Goal: Task Accomplishment & Management: Complete application form

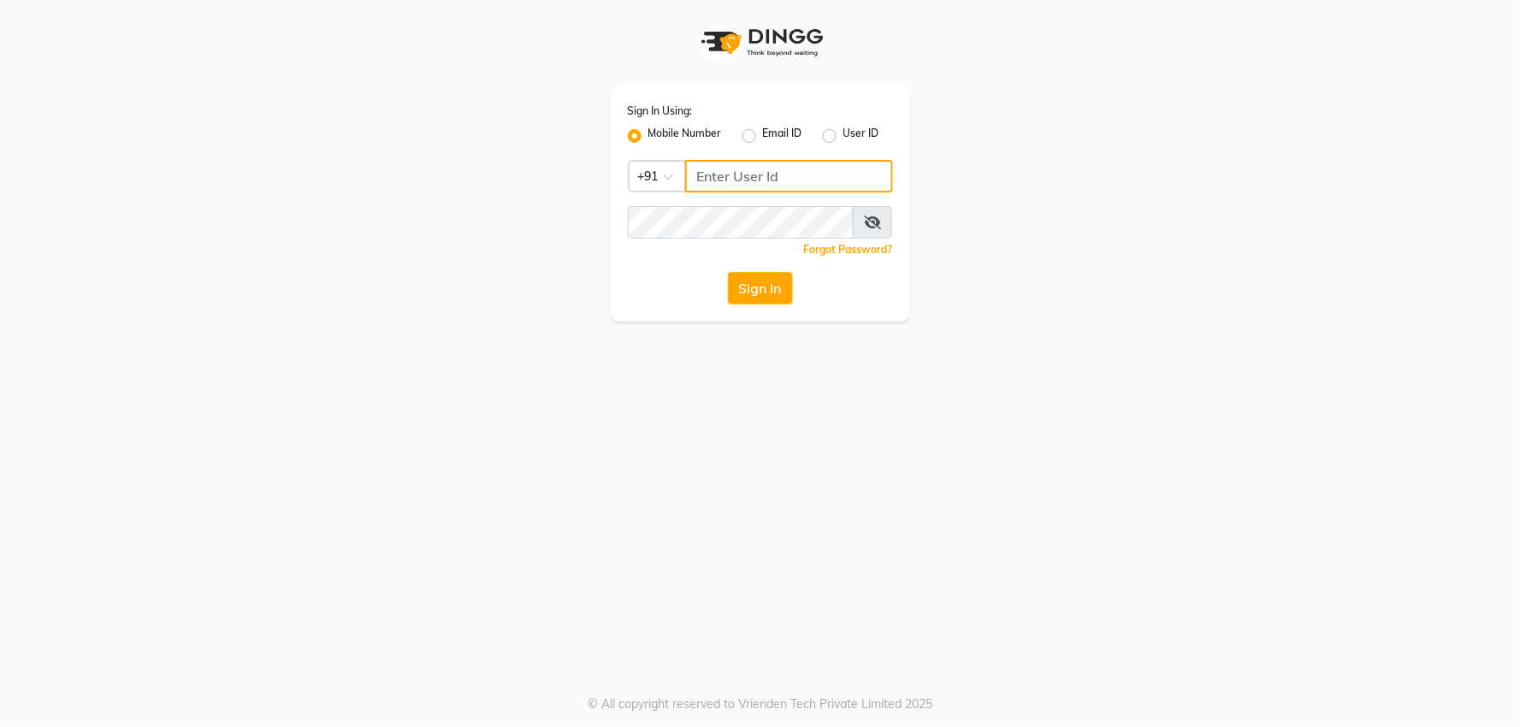
click at [784, 180] on input "Username" at bounding box center [789, 176] width 208 height 33
type input "8468969480"
click at [755, 291] on button "Sign In" at bounding box center [760, 288] width 65 height 33
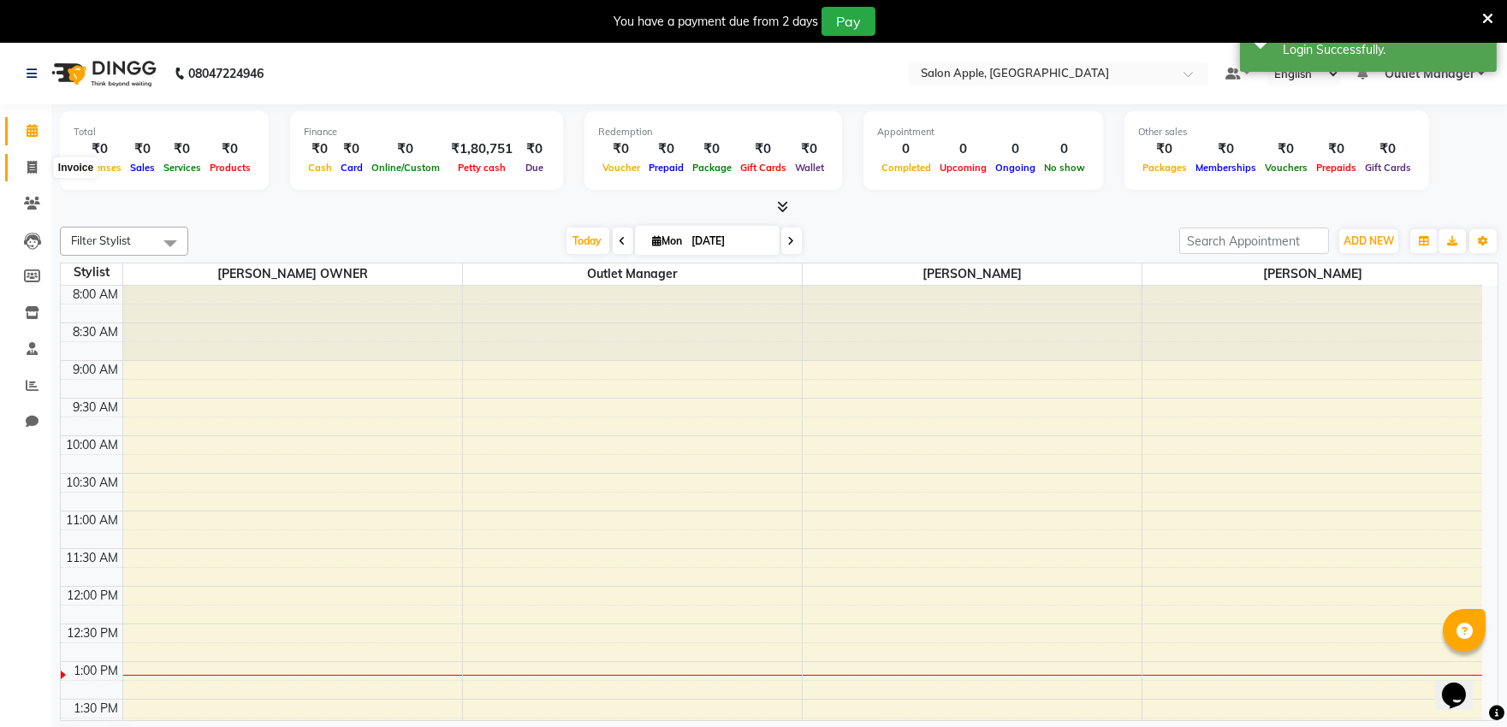
click at [30, 163] on icon at bounding box center [31, 167] width 9 height 13
select select "6774"
select select "service"
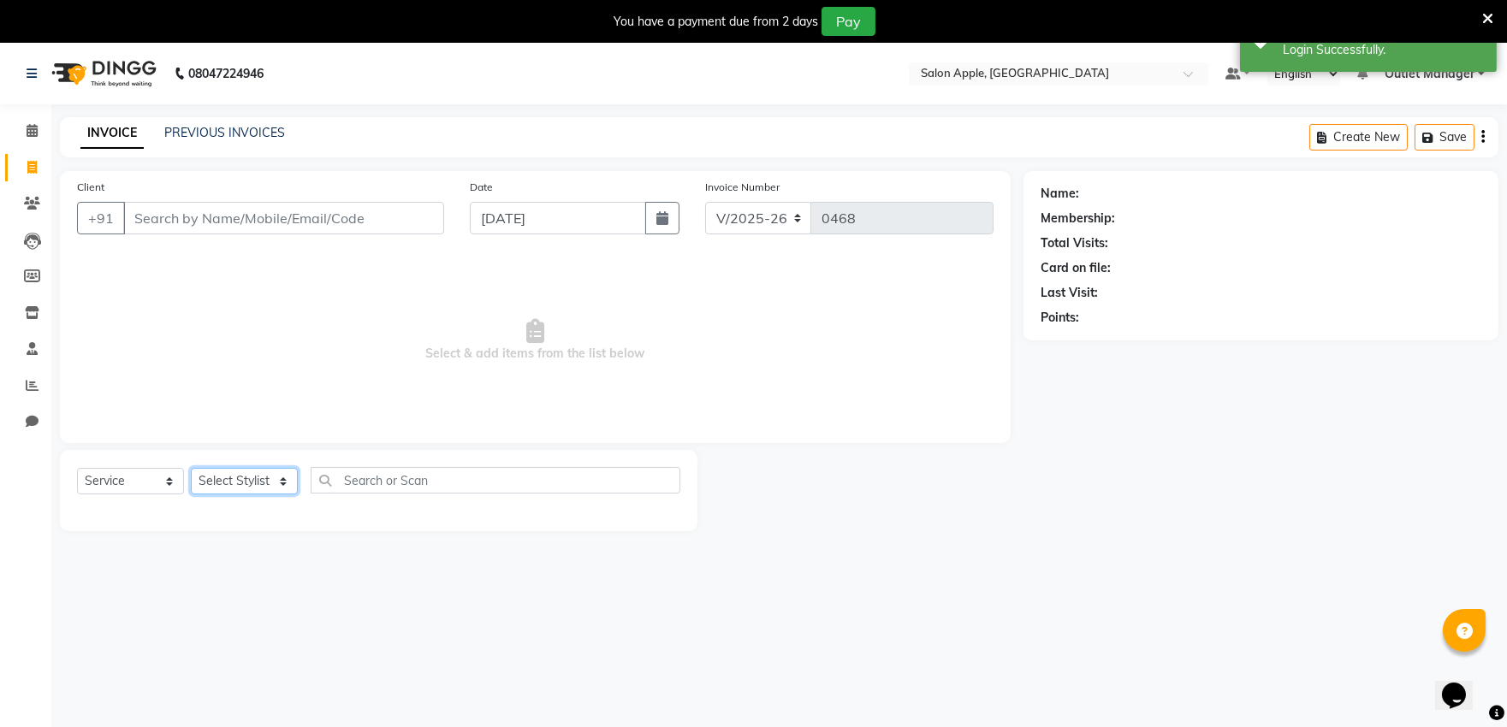
click at [250, 483] on select "Select Stylist" at bounding box center [244, 481] width 107 height 27
select select "57881"
click at [191, 469] on select "Select Stylist abhishek [PERSON_NAME] [PERSON_NAME] Outlet Manager [PERSON_NAME…" at bounding box center [245, 481] width 109 height 27
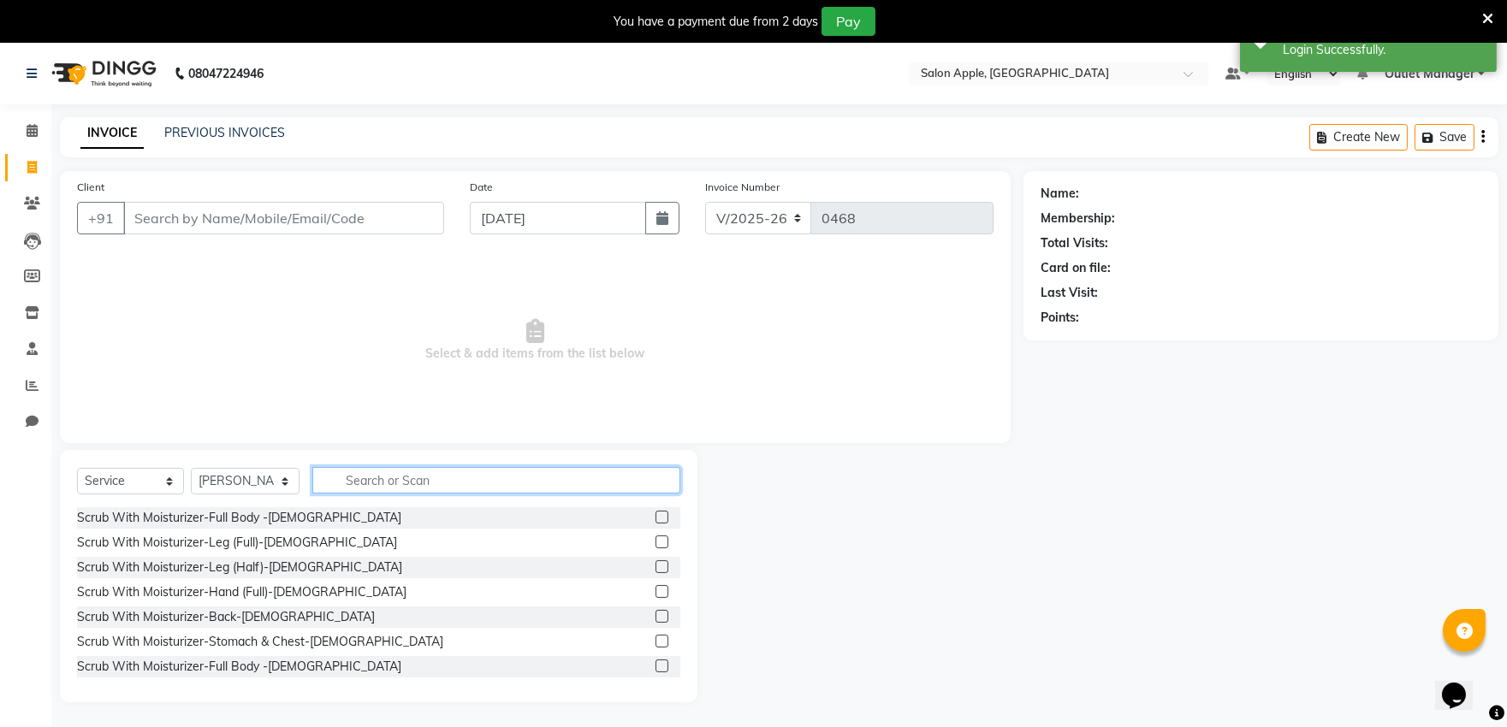
click at [395, 479] on input "text" at bounding box center [496, 480] width 368 height 27
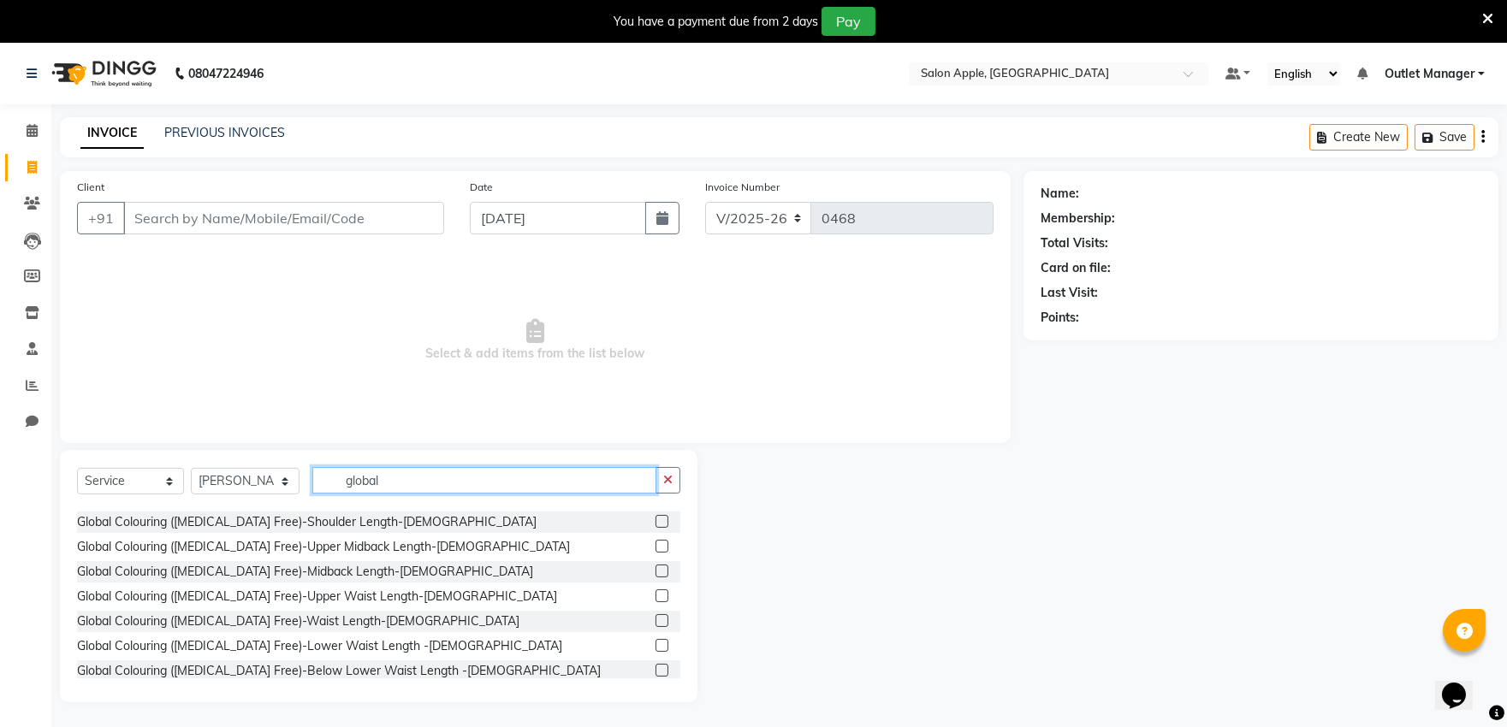
scroll to position [475, 0]
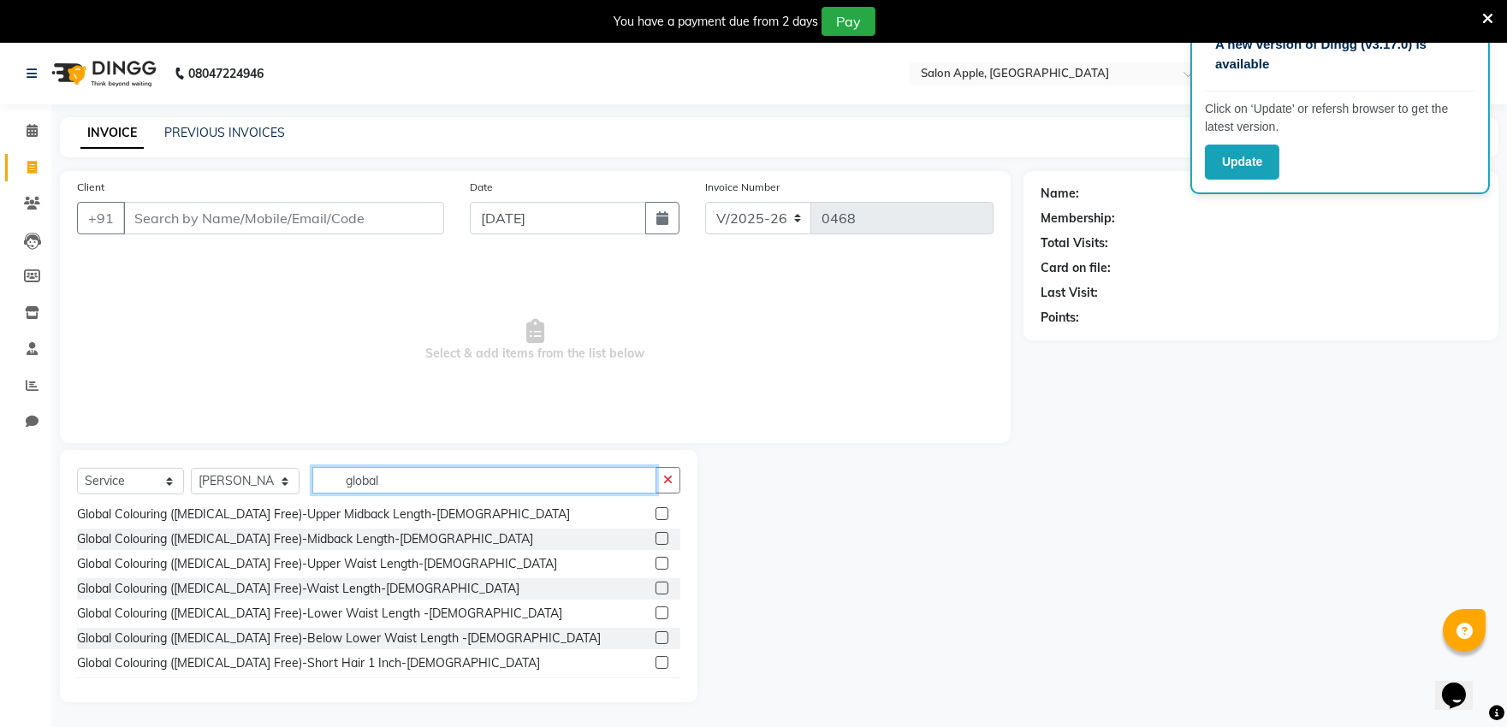
type input "global"
click at [655, 536] on label at bounding box center [661, 538] width 13 height 13
click at [655, 536] on input "checkbox" at bounding box center [660, 539] width 11 height 11
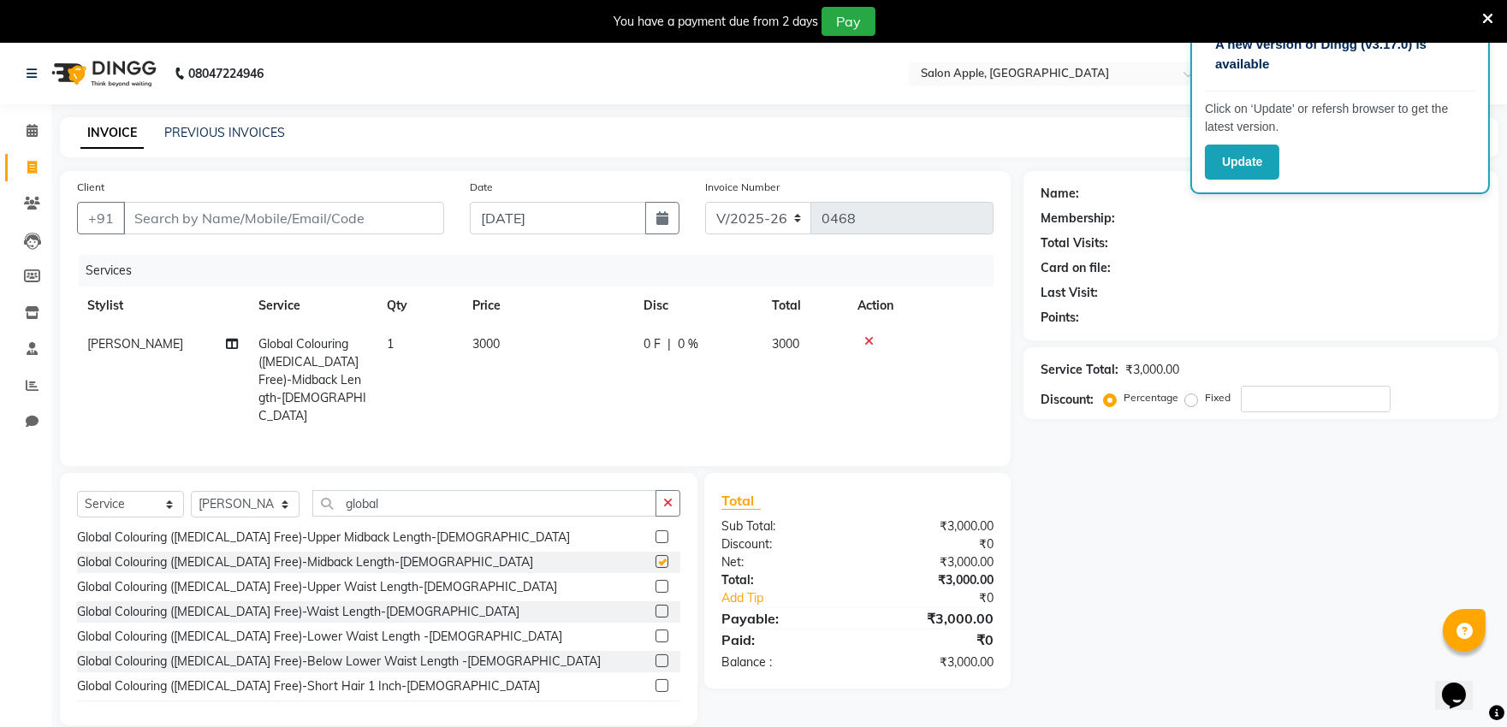
checkbox input "false"
click at [655, 531] on label at bounding box center [661, 536] width 13 height 13
click at [655, 532] on input "checkbox" at bounding box center [660, 537] width 11 height 11
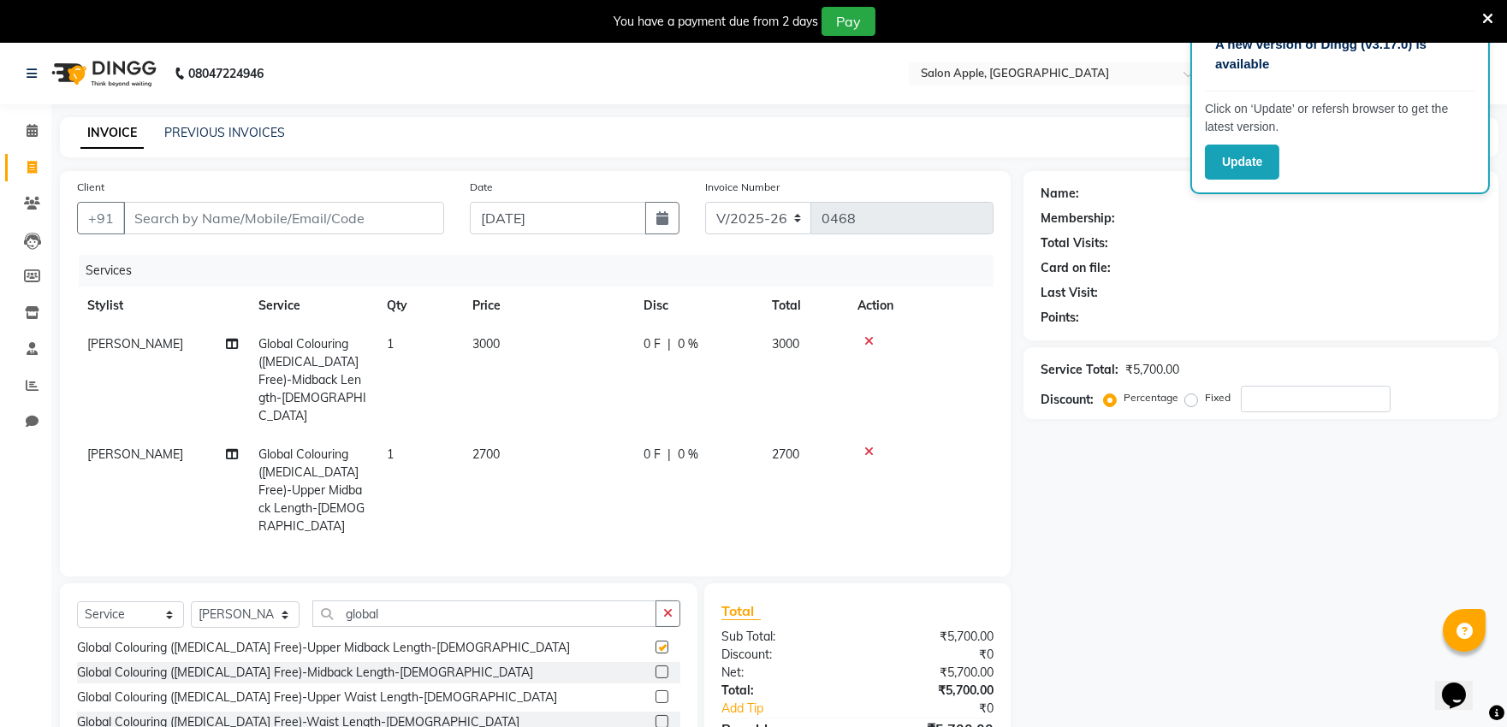
checkbox input "false"
click at [867, 337] on icon at bounding box center [868, 341] width 9 height 12
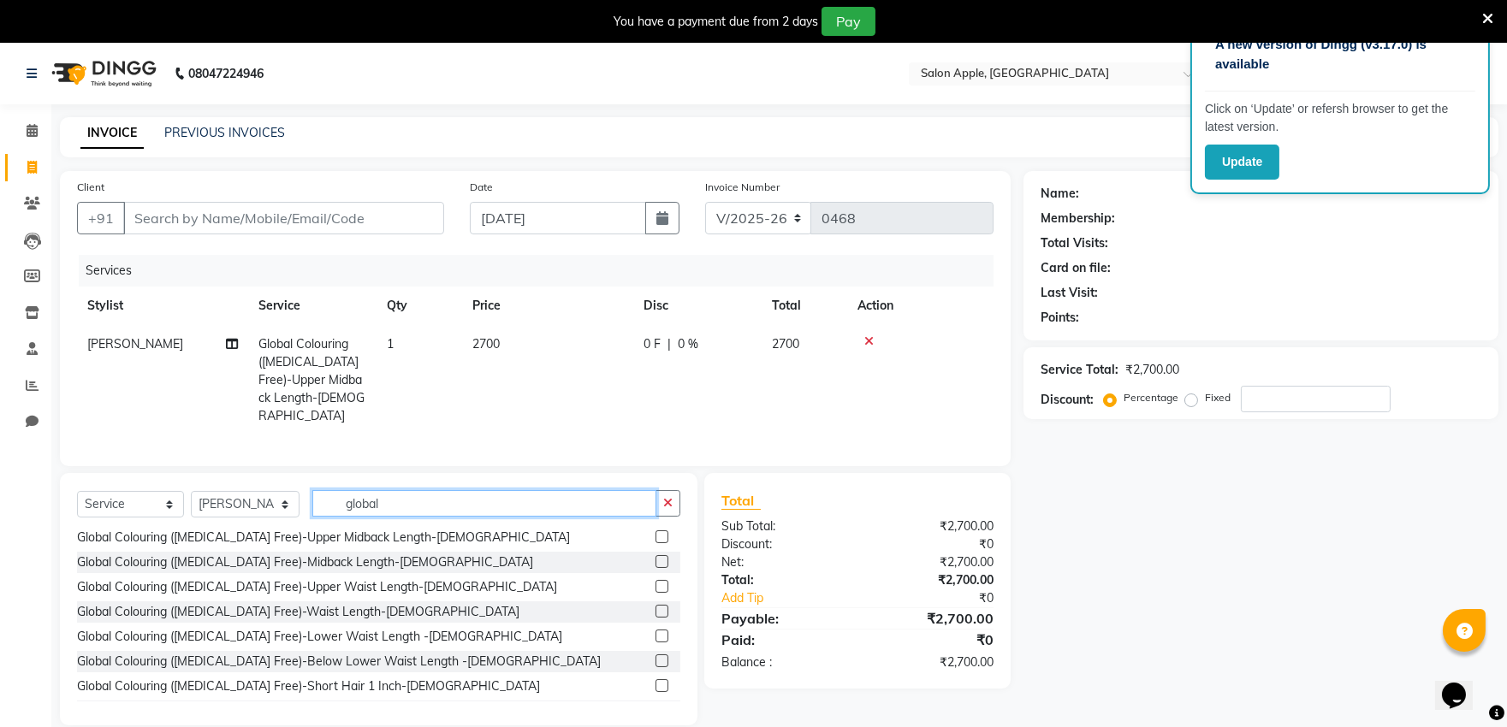
click at [585, 500] on input "global" at bounding box center [484, 503] width 344 height 27
type input "g"
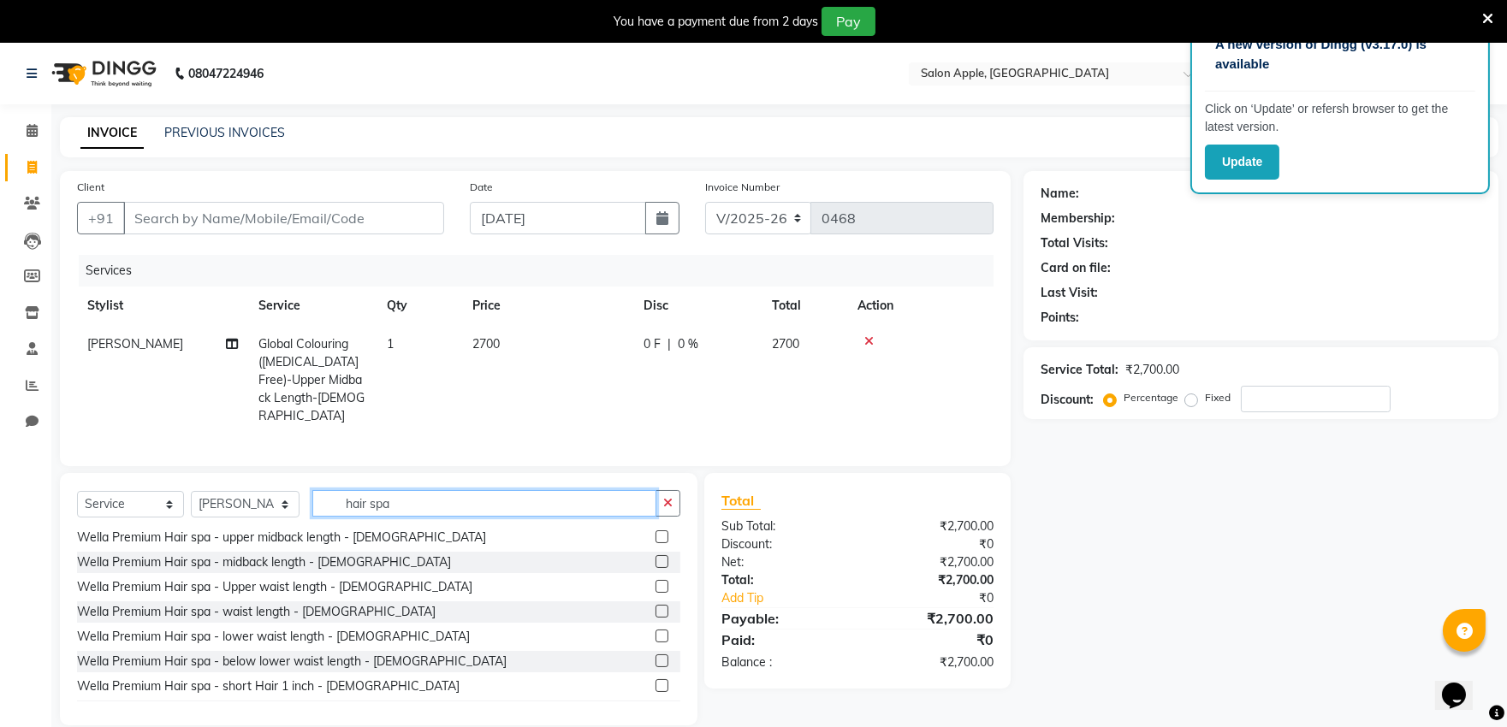
scroll to position [380, 0]
type input "hair spa"
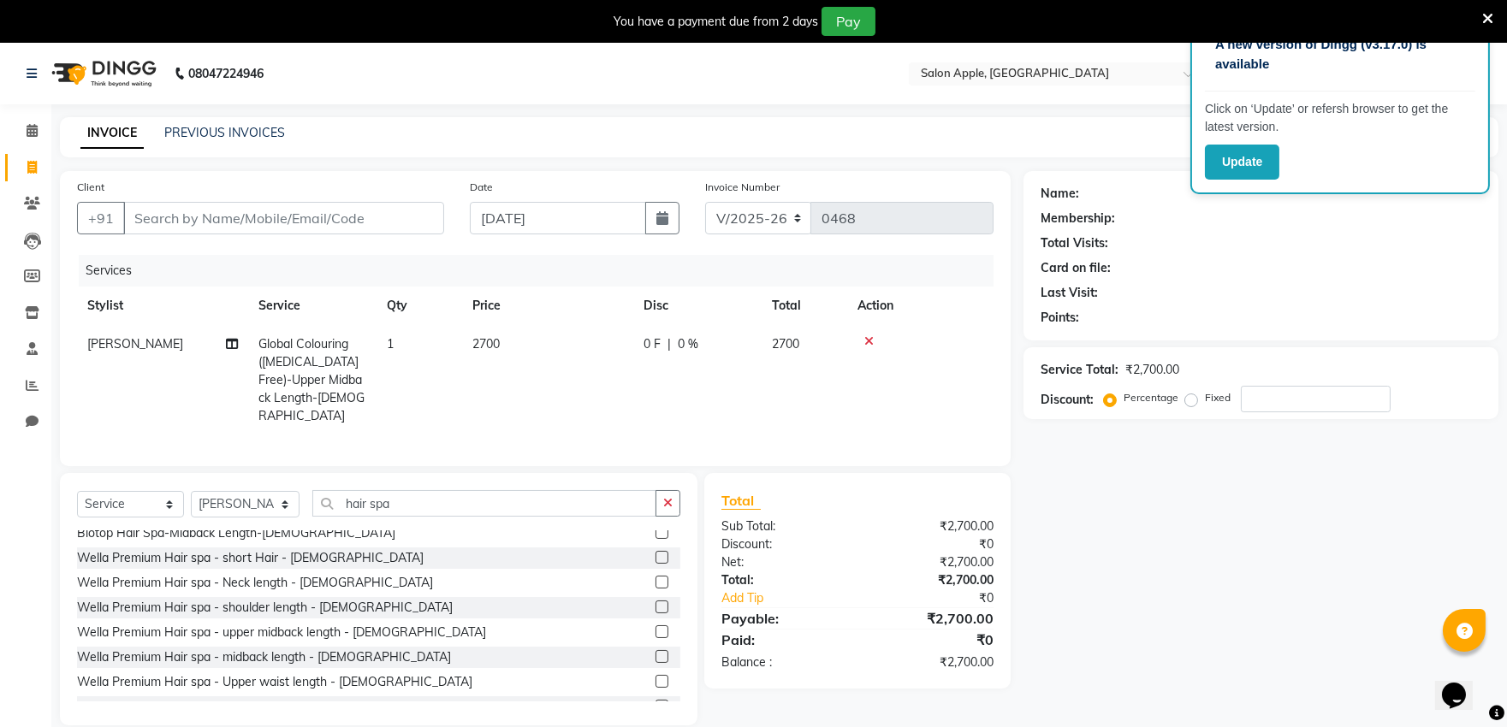
click at [655, 603] on label at bounding box center [661, 607] width 13 height 13
click at [655, 603] on input "checkbox" at bounding box center [660, 607] width 11 height 11
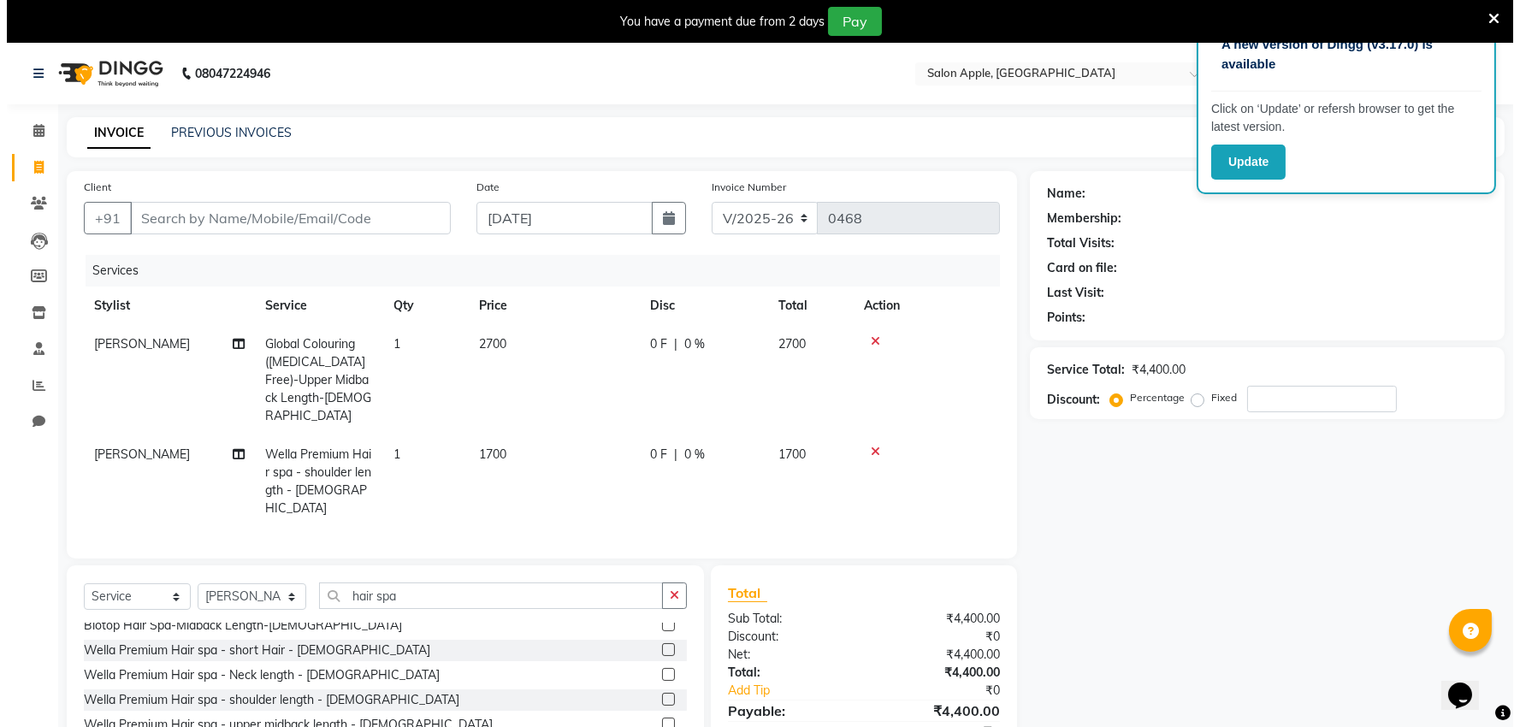
scroll to position [95, 0]
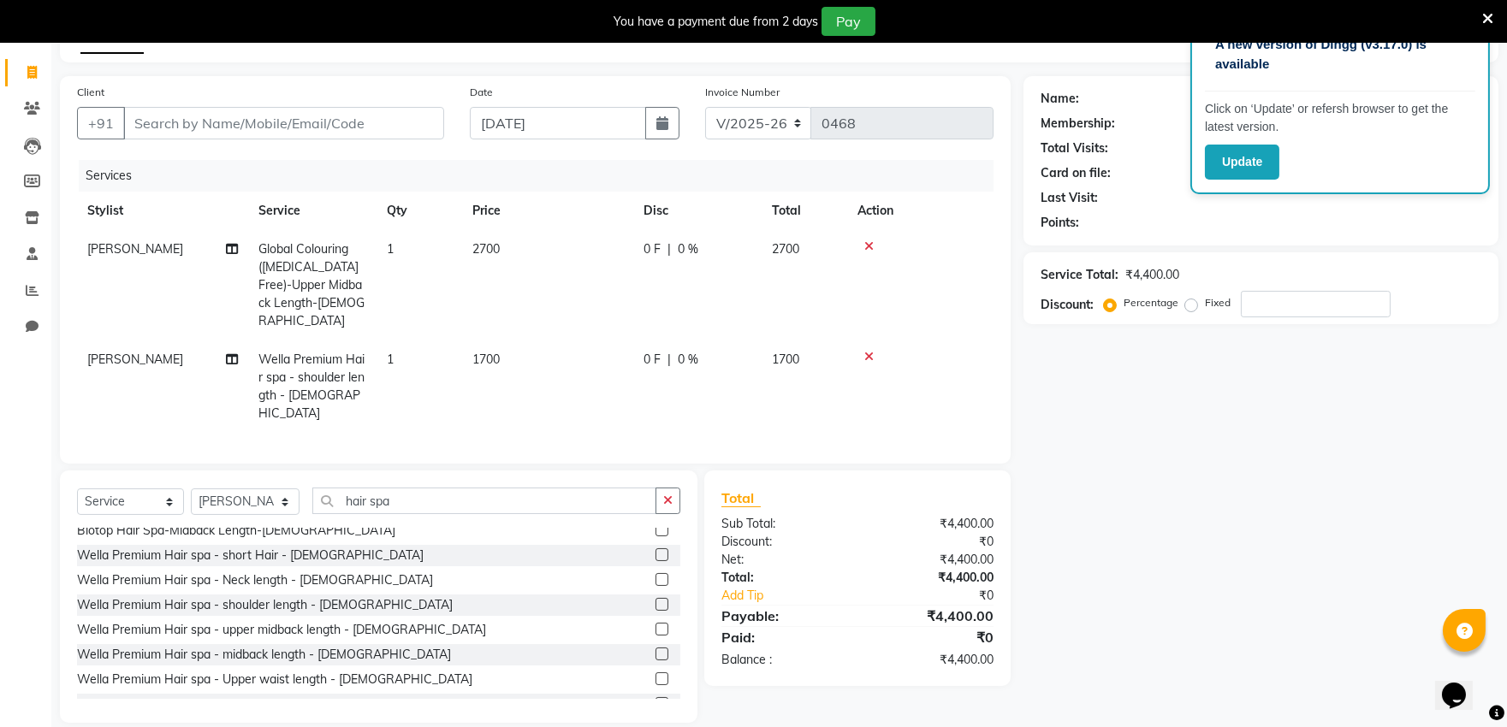
click at [655, 598] on label at bounding box center [661, 604] width 13 height 13
click at [655, 600] on input "checkbox" at bounding box center [660, 605] width 11 height 11
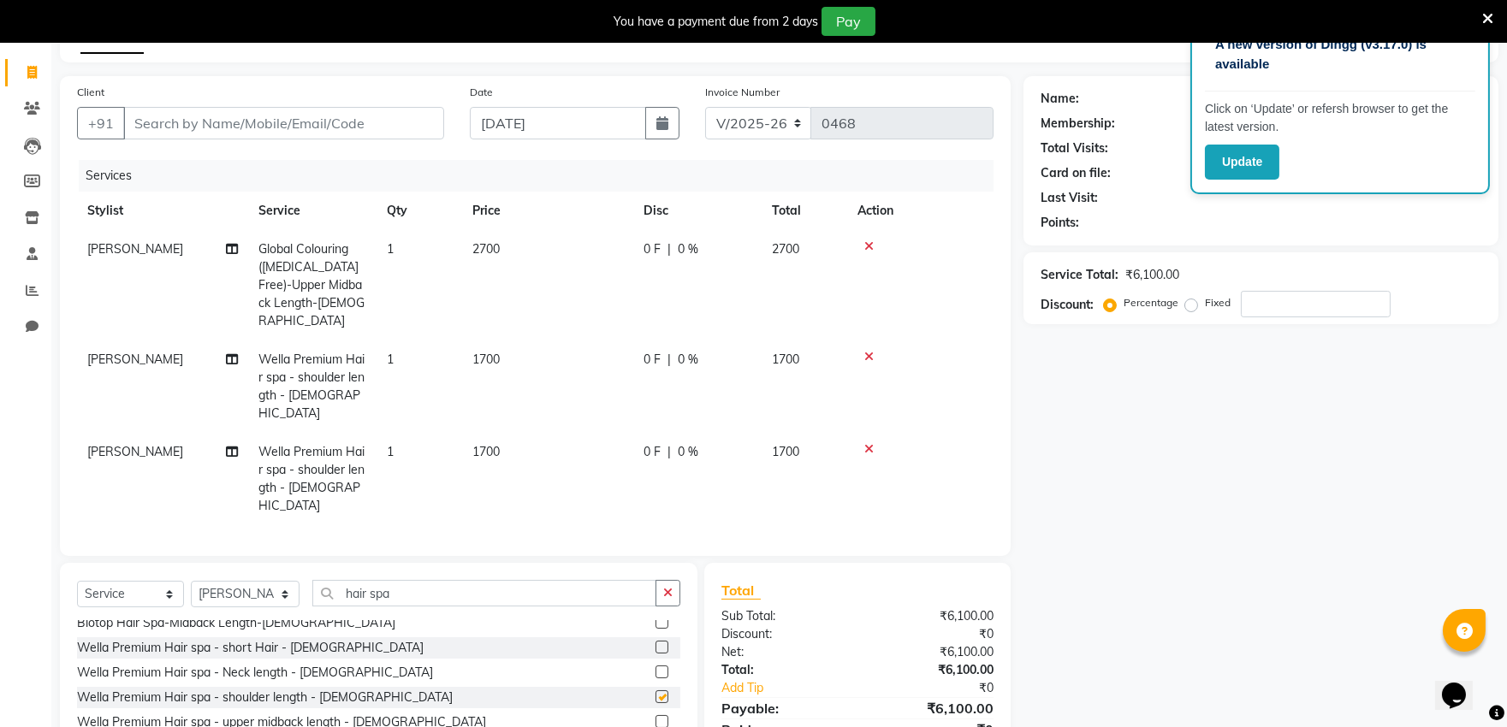
checkbox input "false"
click at [655, 641] on label at bounding box center [661, 647] width 13 height 13
click at [655, 643] on input "checkbox" at bounding box center [660, 648] width 11 height 11
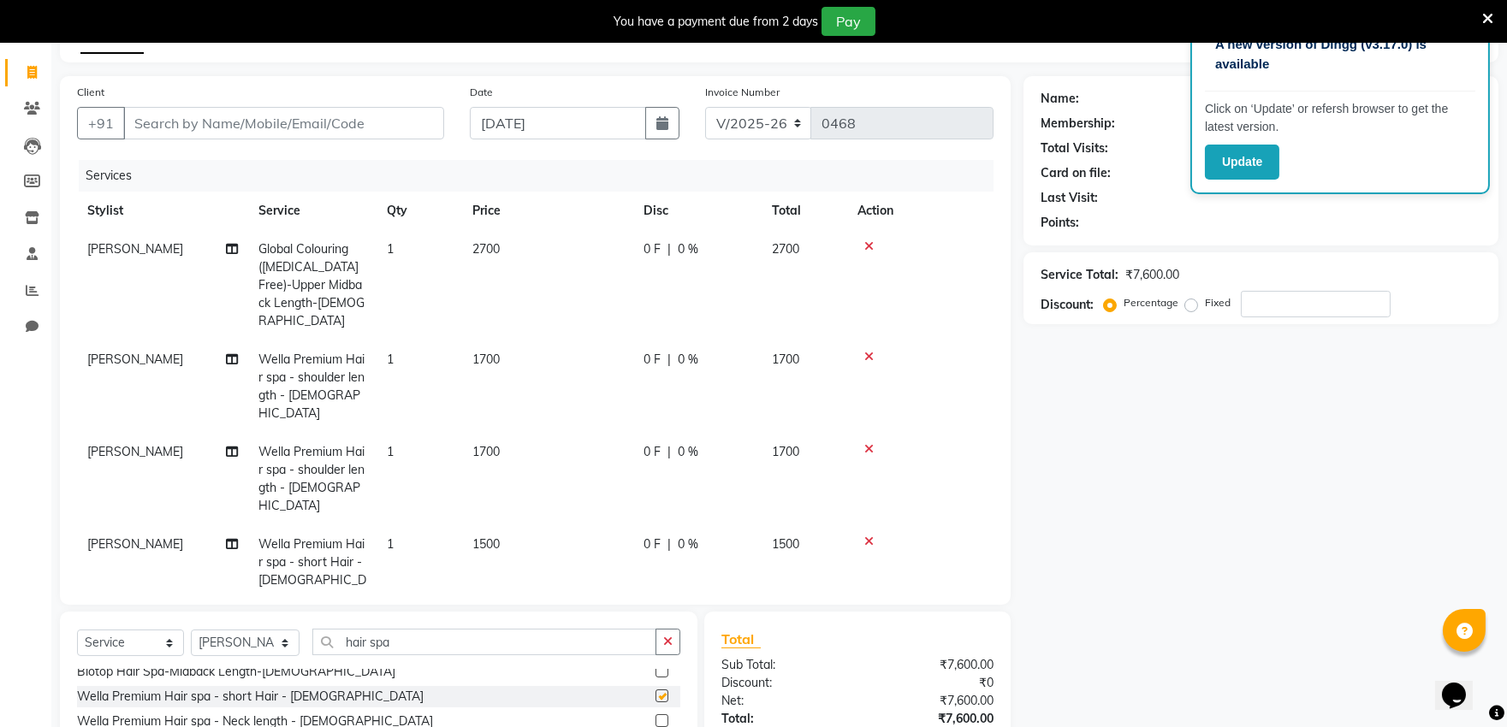
checkbox input "false"
click at [866, 443] on icon at bounding box center [868, 449] width 9 height 12
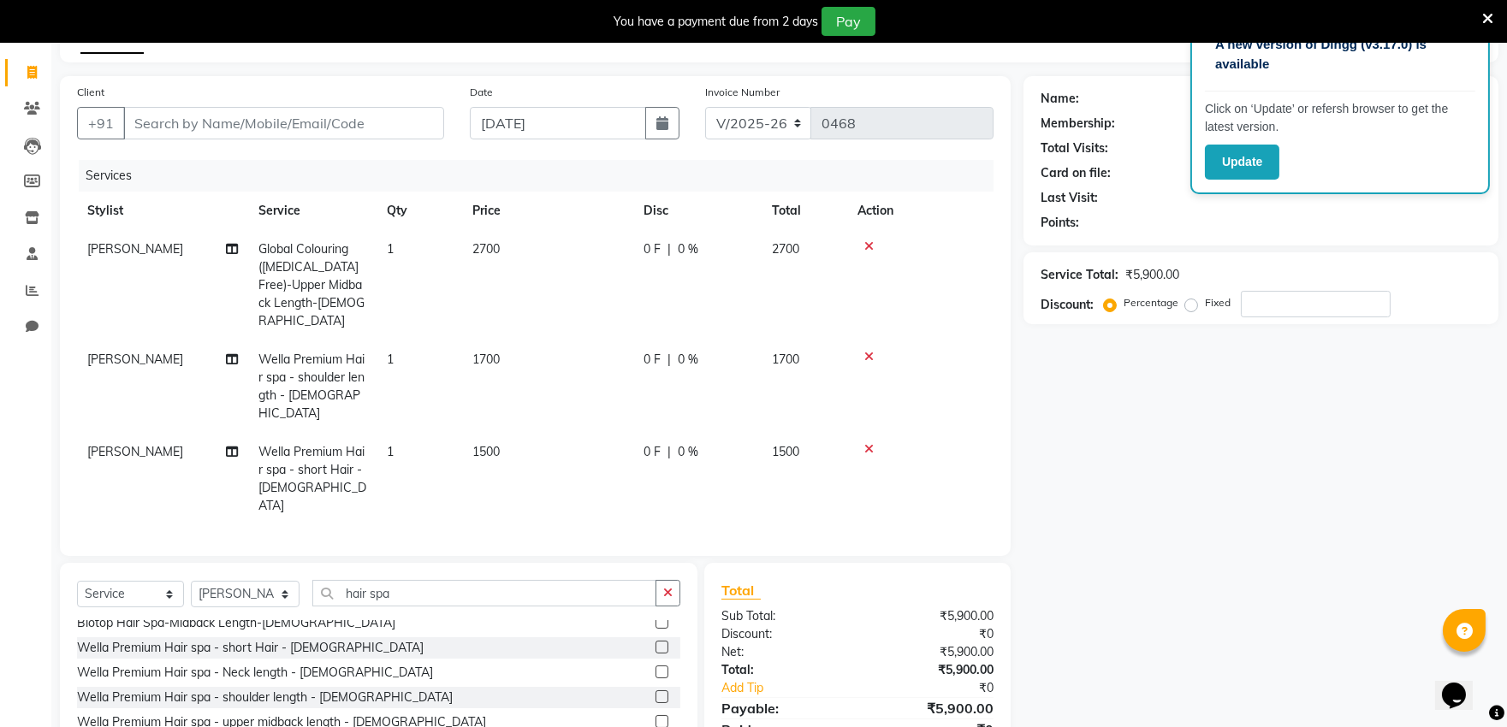
click at [864, 351] on icon at bounding box center [868, 357] width 9 height 12
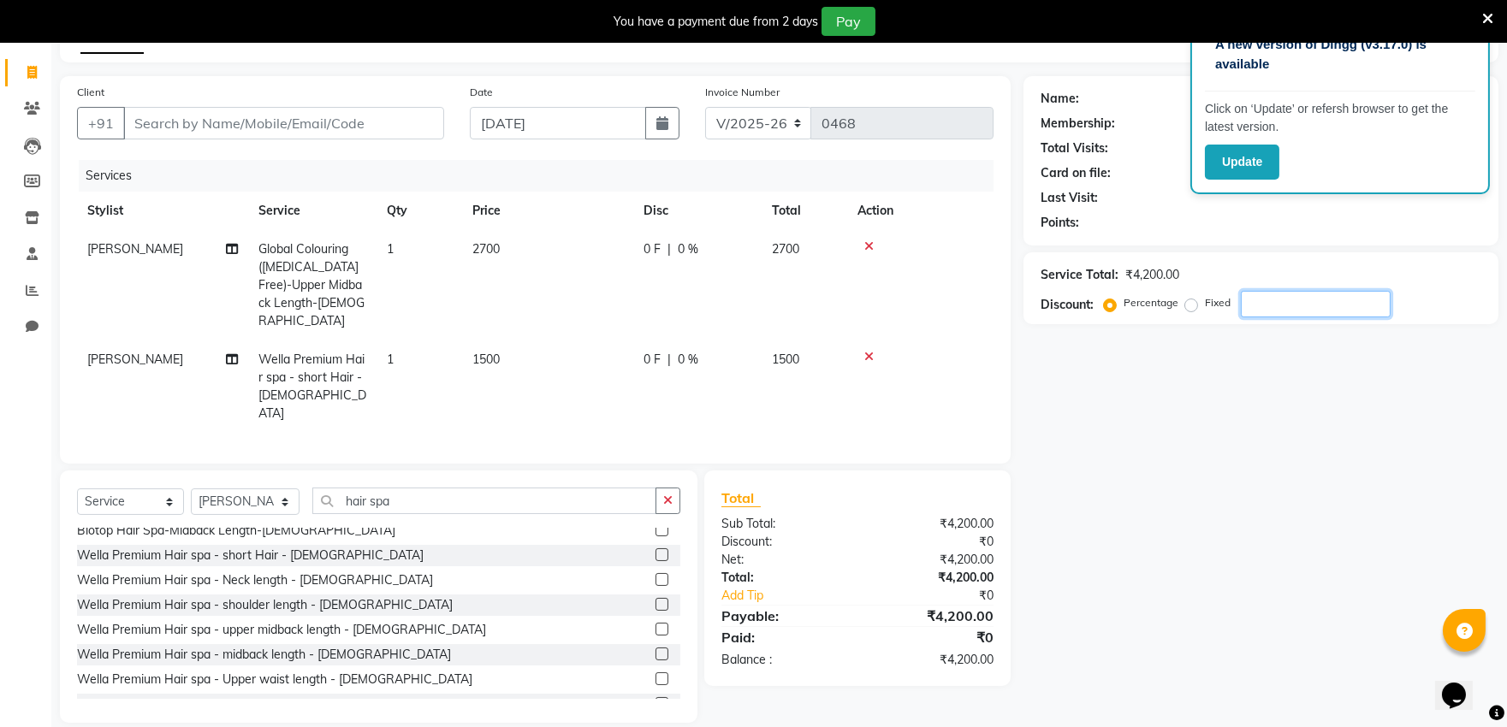
click at [1326, 312] on input "number" at bounding box center [1316, 304] width 150 height 27
type input "50"
click at [415, 124] on input "Client" at bounding box center [283, 123] width 321 height 33
type input "9"
type input "0"
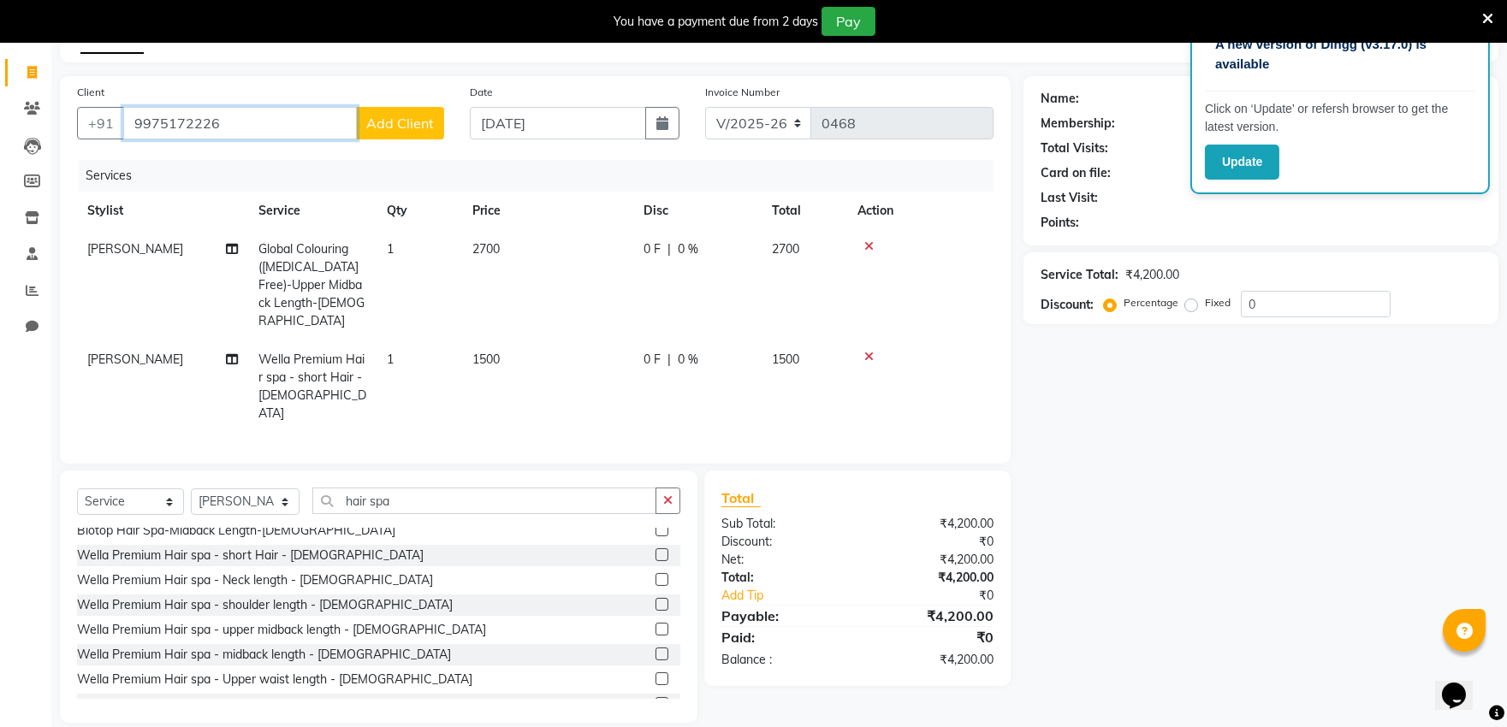
type input "9975172226"
click at [402, 121] on span "Add Client" at bounding box center [400, 123] width 68 height 17
select select "22"
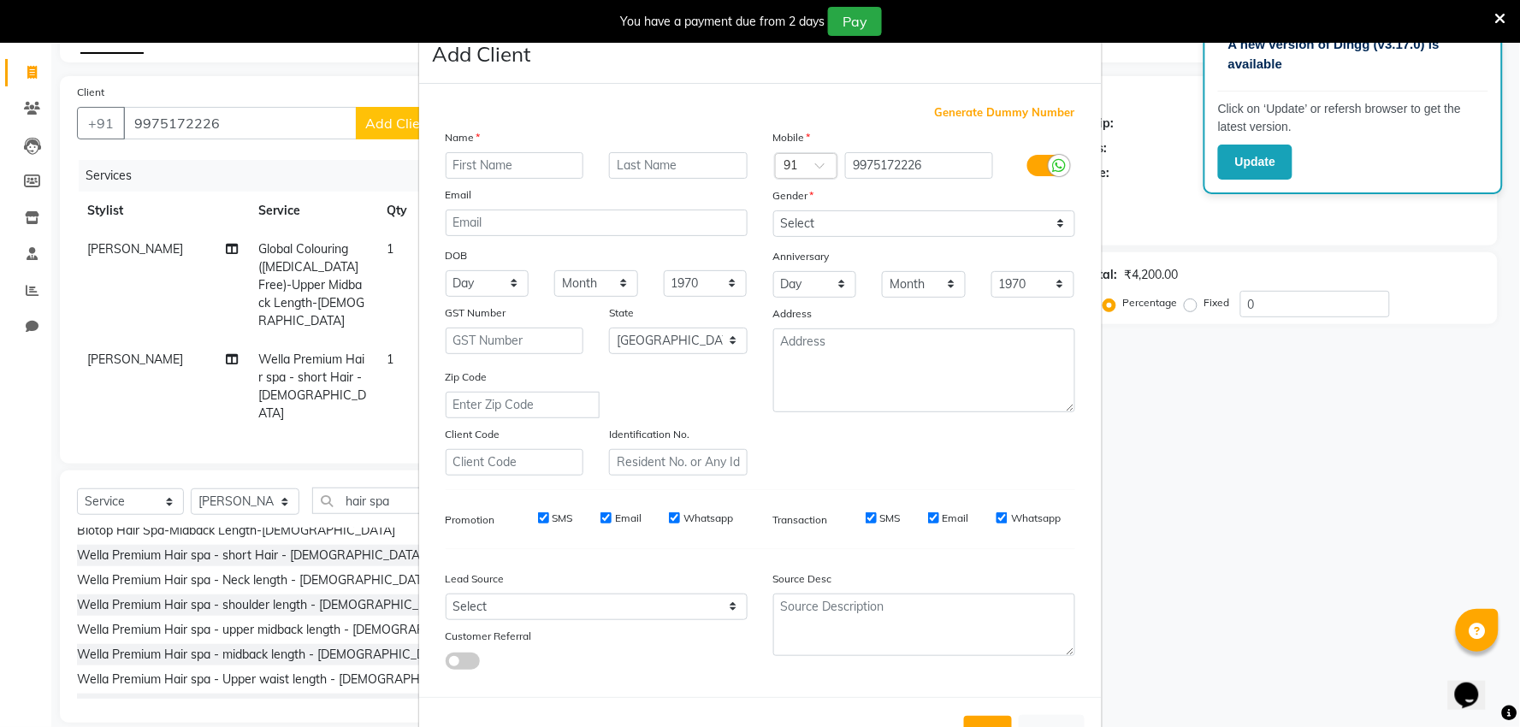
click at [483, 169] on input "text" at bounding box center [515, 165] width 139 height 27
type input "Gayatri"
click at [637, 160] on input "text" at bounding box center [678, 165] width 139 height 27
type input "[PERSON_NAME]"
click at [850, 221] on select "Select [DEMOGRAPHIC_DATA] [DEMOGRAPHIC_DATA] Other Prefer Not To Say" at bounding box center [924, 223] width 302 height 27
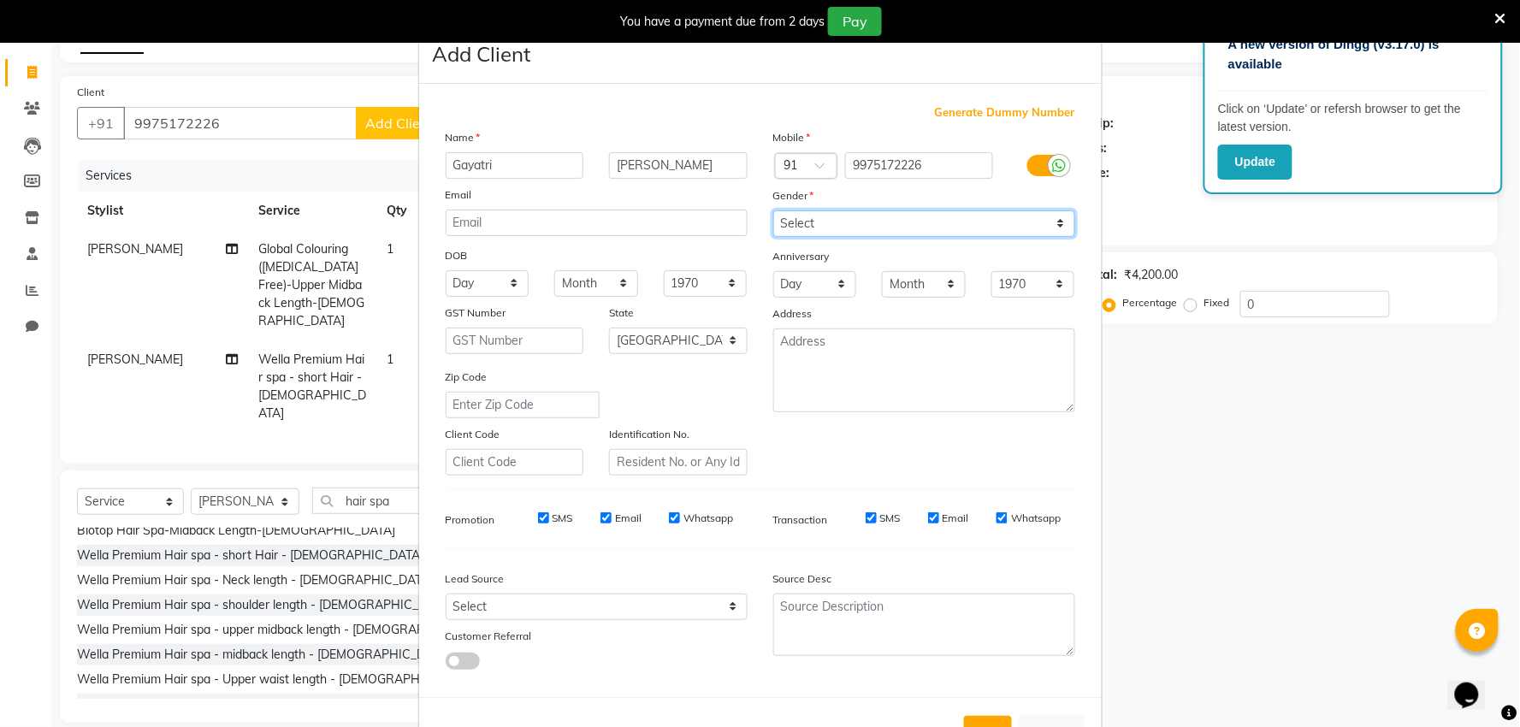
select select "[DEMOGRAPHIC_DATA]"
click at [773, 210] on select "Select [DEMOGRAPHIC_DATA] [DEMOGRAPHIC_DATA] Other Prefer Not To Say" at bounding box center [924, 223] width 302 height 27
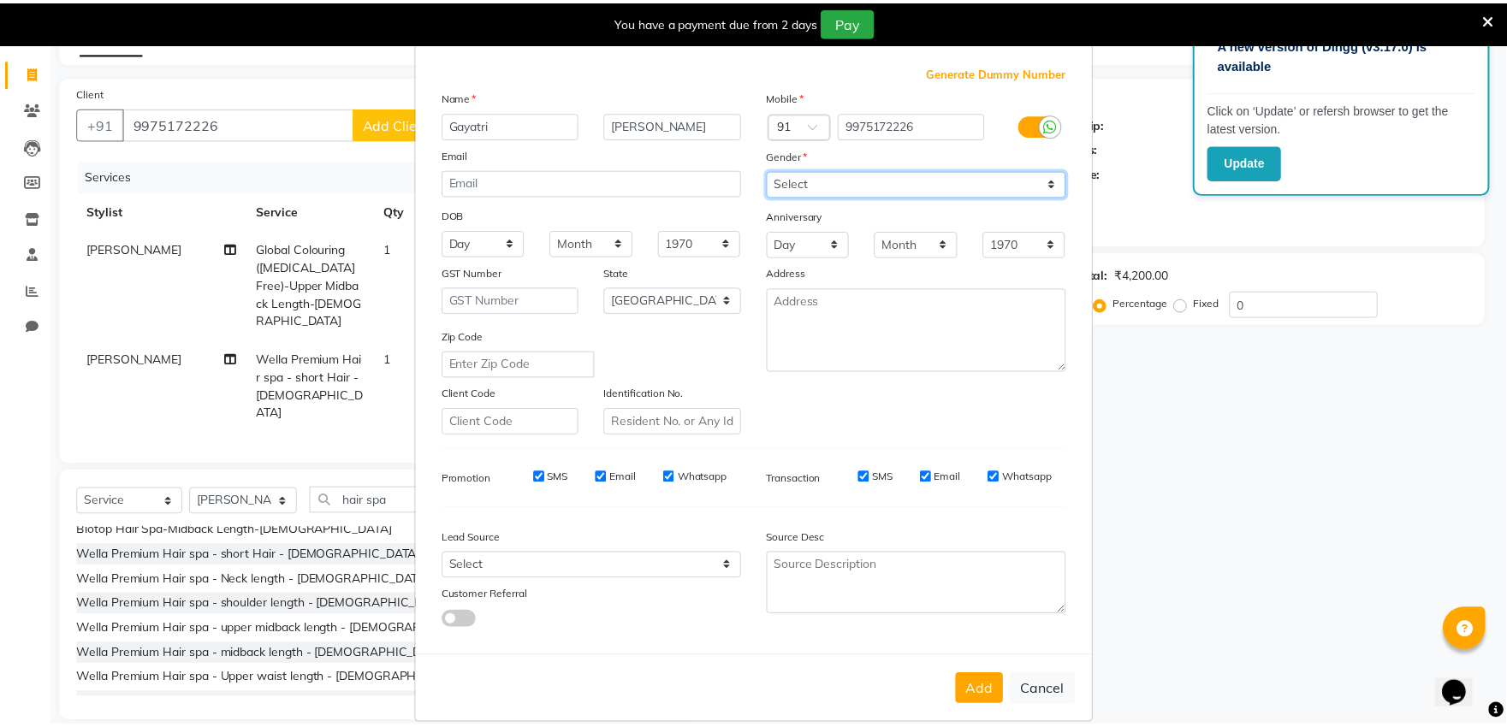
scroll to position [63, 0]
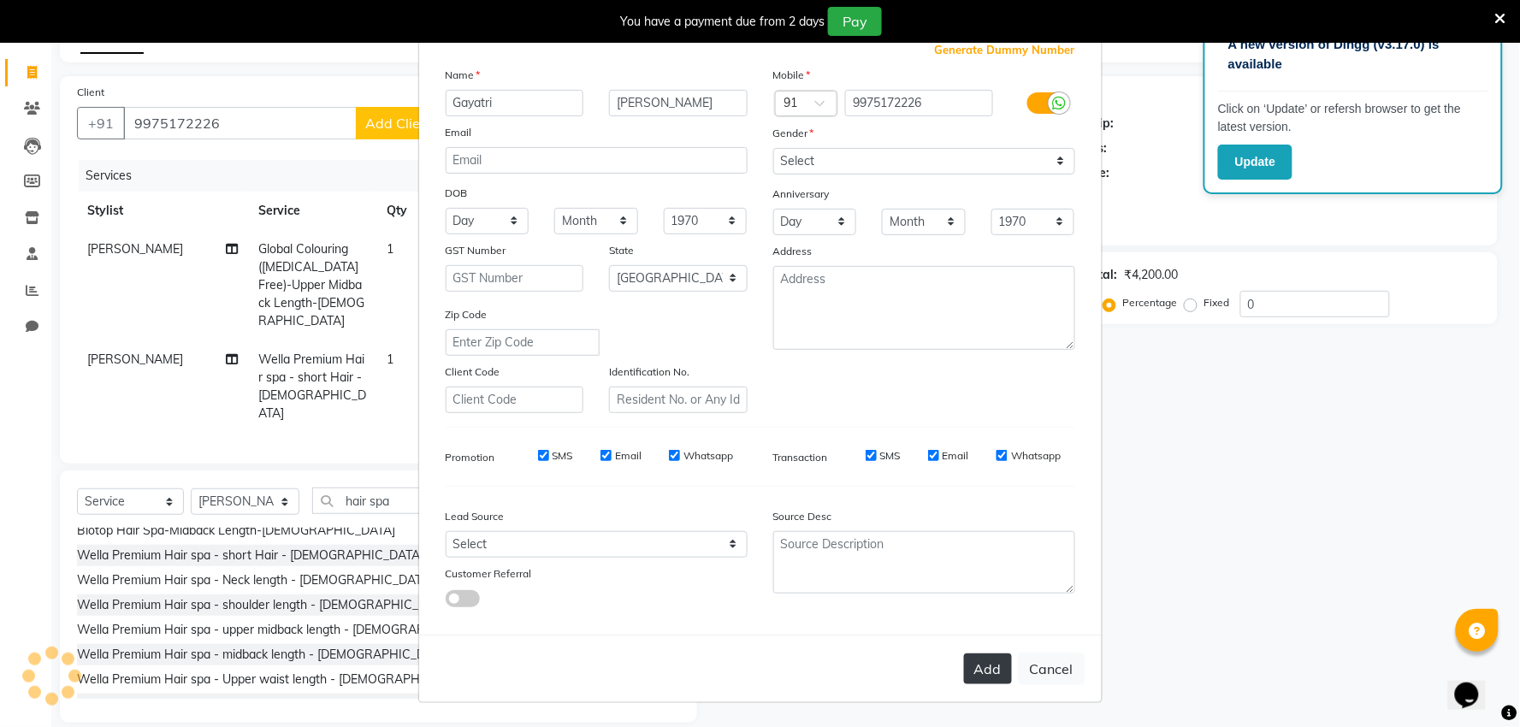
click at [996, 672] on button "Add" at bounding box center [988, 669] width 48 height 31
select select
select select "null"
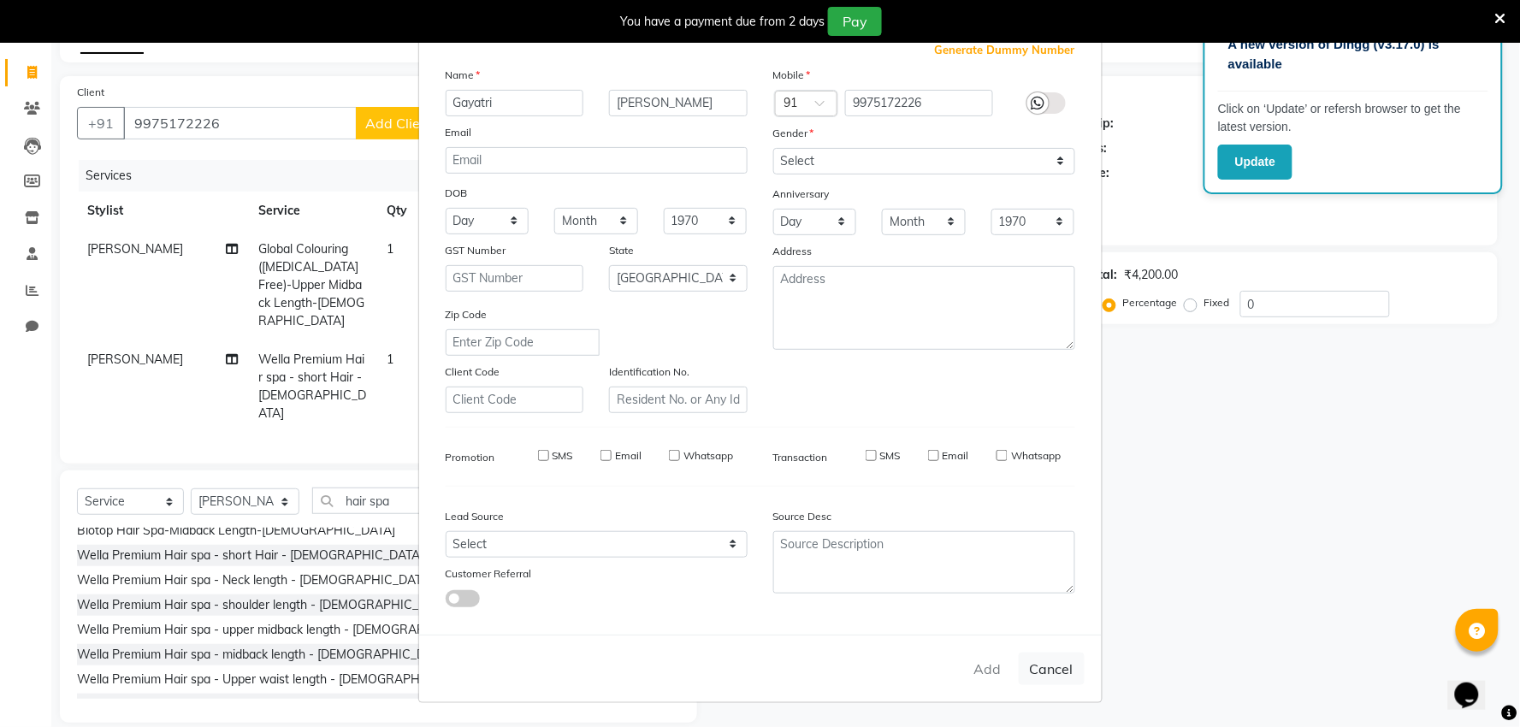
select select
checkbox input "false"
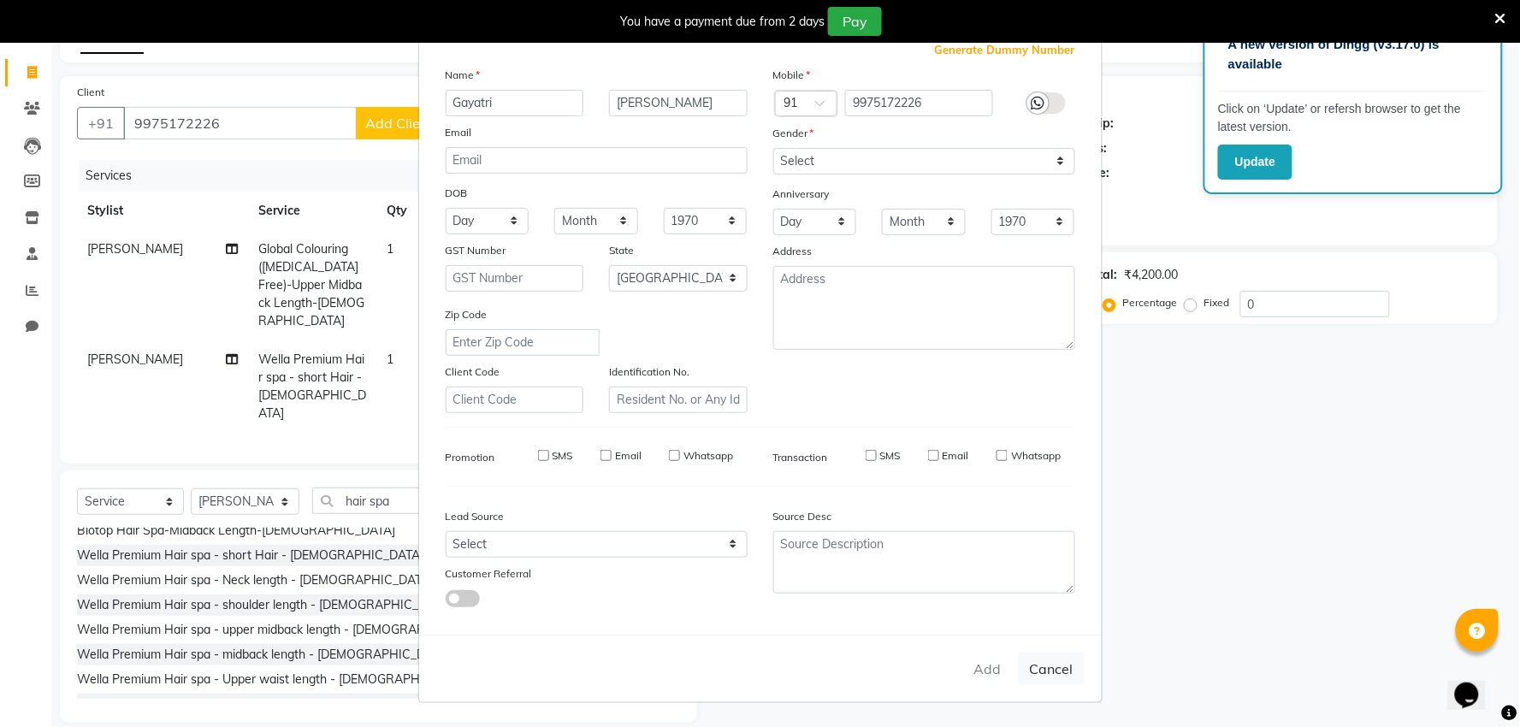
checkbox input "false"
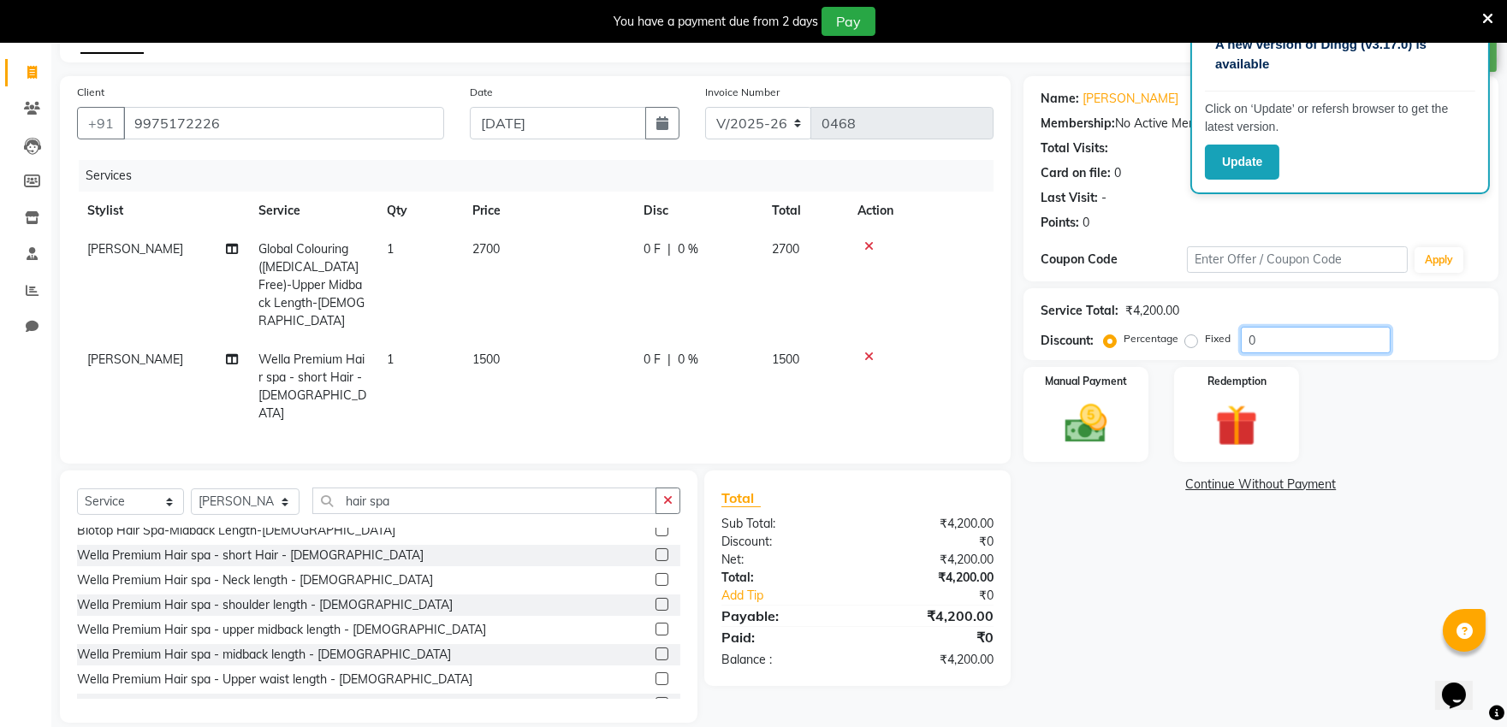
click at [1326, 352] on input "0" at bounding box center [1316, 340] width 150 height 27
click at [1186, 567] on div "Name: [PERSON_NAME] Membership: No Active Membership Total Visits: Card on file…" at bounding box center [1267, 399] width 488 height 647
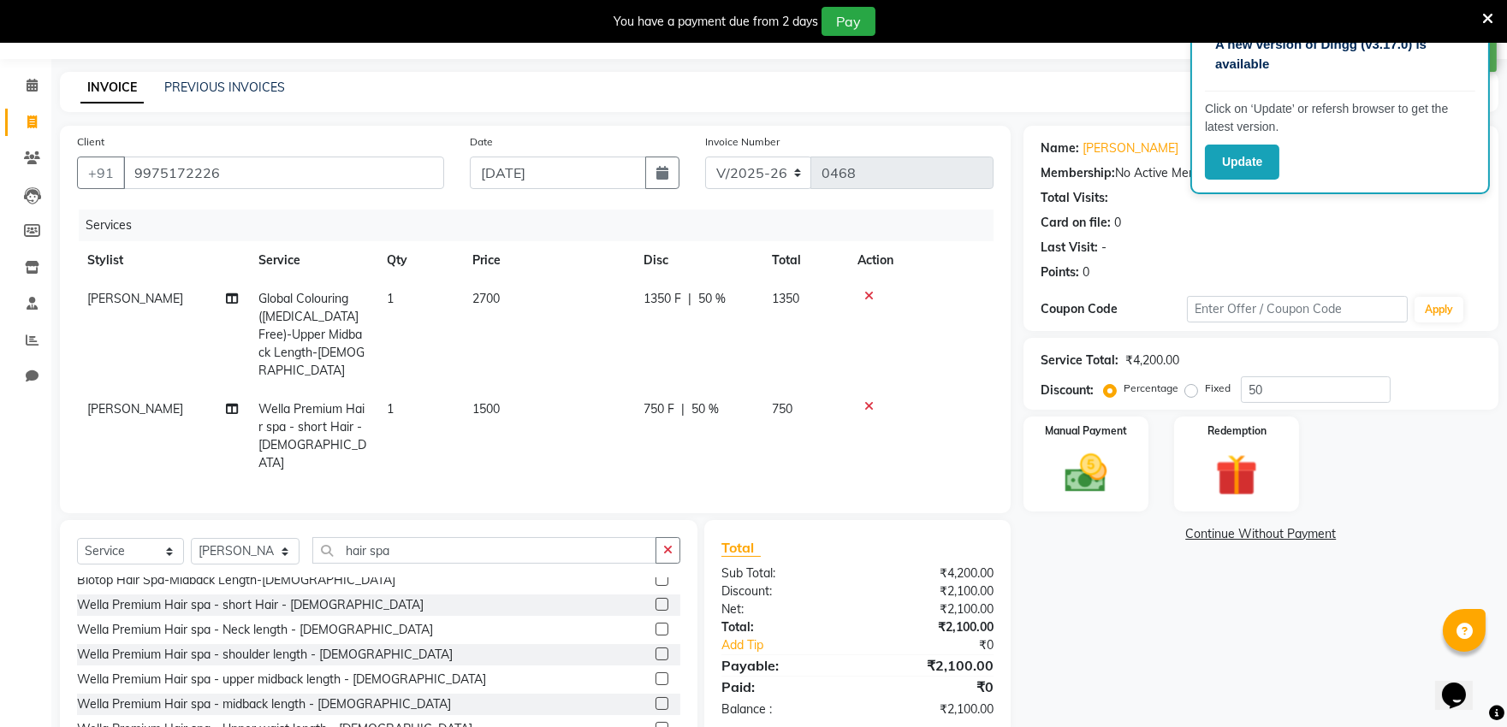
scroll to position [0, 0]
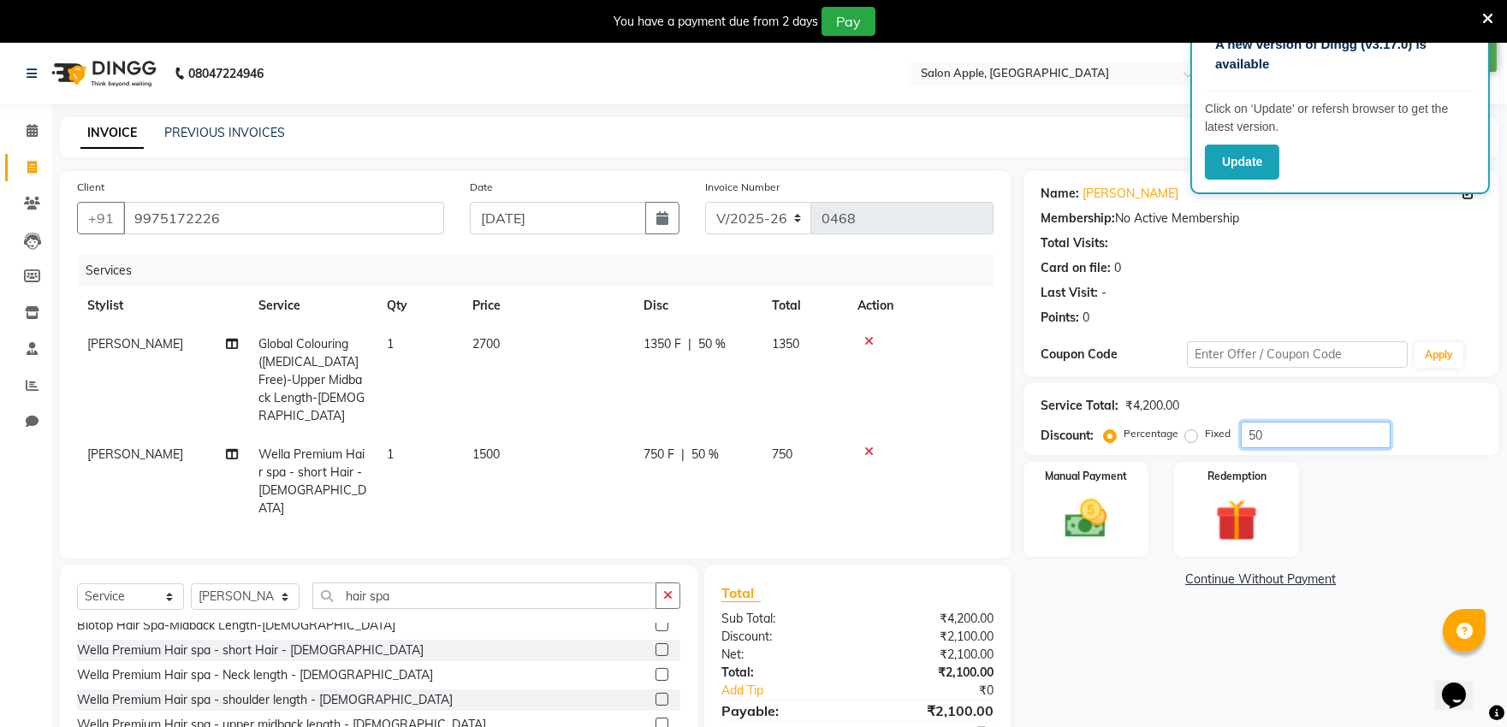
click at [1298, 436] on input "50" at bounding box center [1316, 435] width 150 height 27
type input "5"
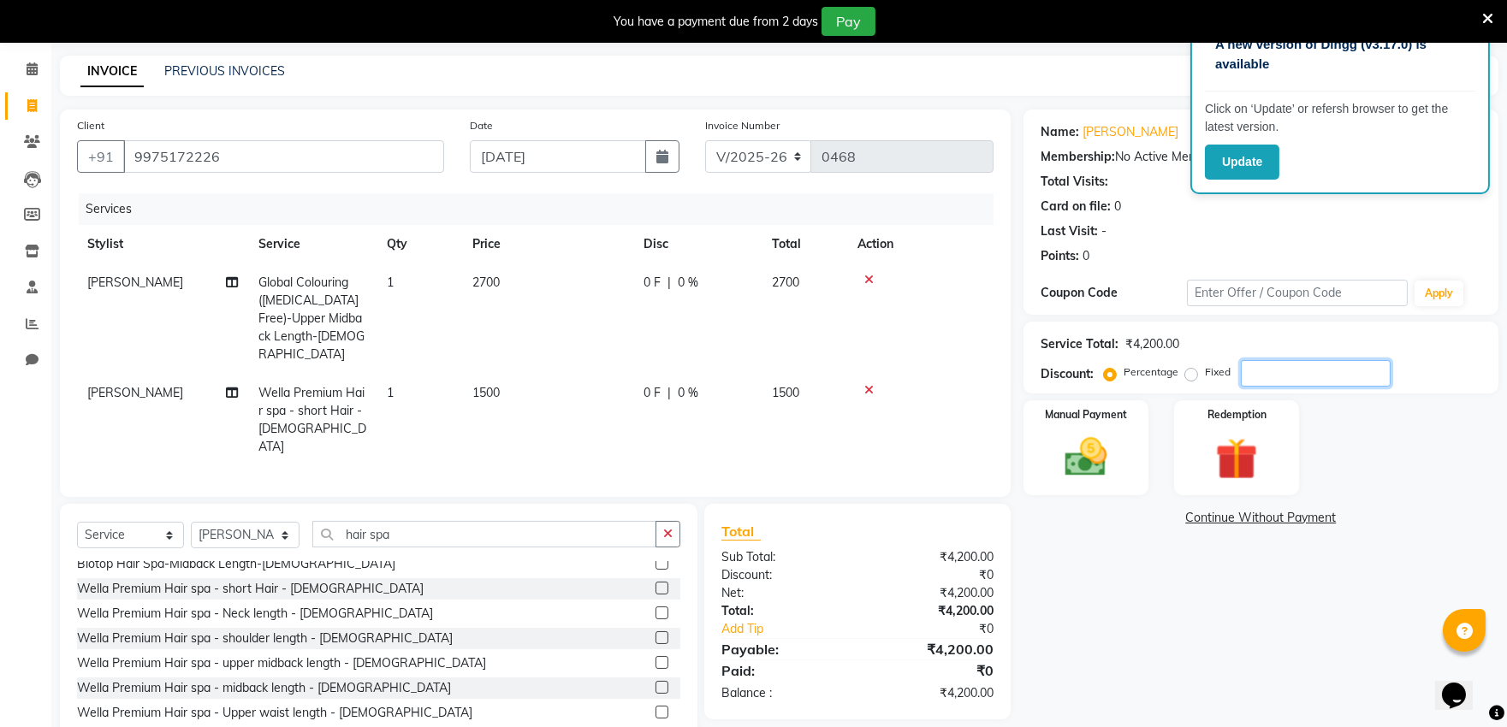
scroll to position [95, 0]
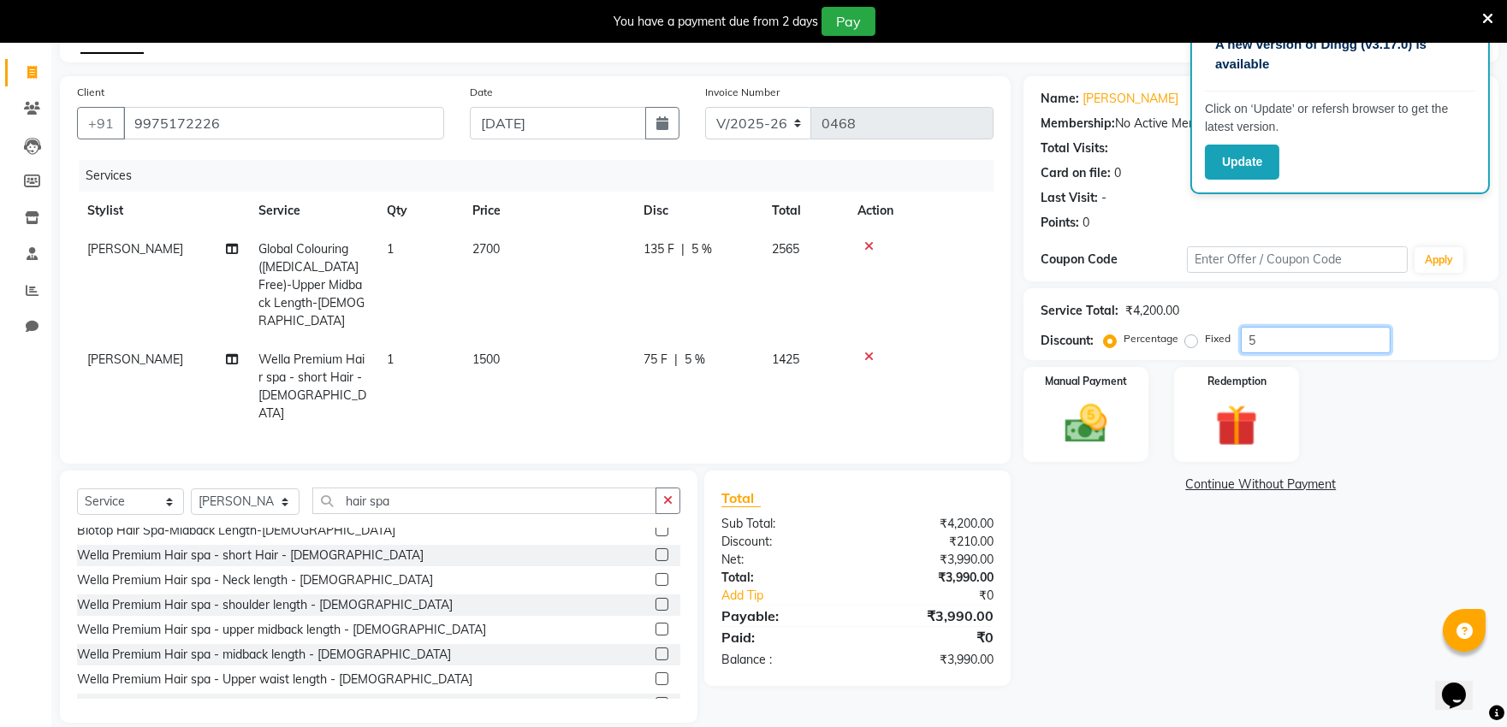
type input "50"
click at [1235, 607] on div "Name: [PERSON_NAME] Membership: No Active Membership Total Visits: Card on file…" at bounding box center [1267, 399] width 488 height 647
click at [1093, 446] on img at bounding box center [1085, 424] width 71 height 50
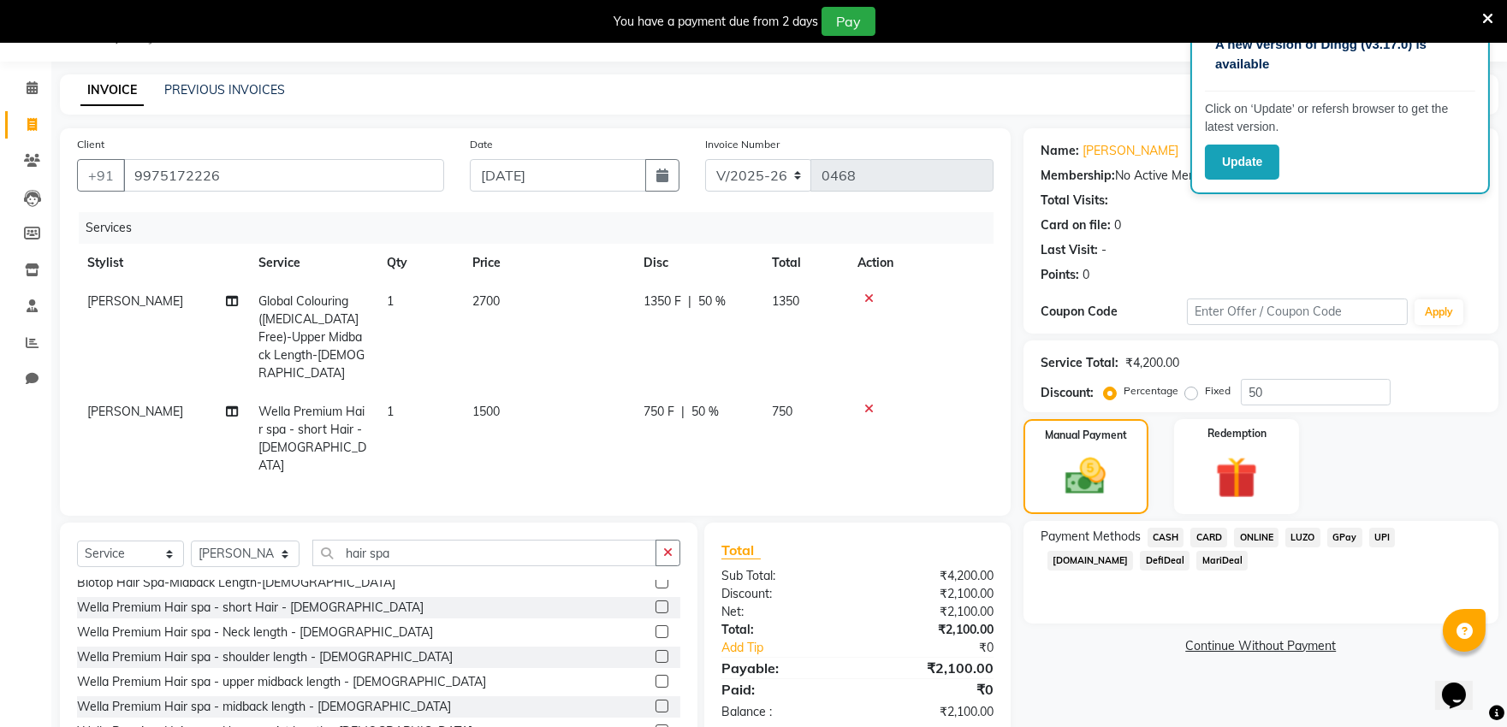
scroll to position [0, 0]
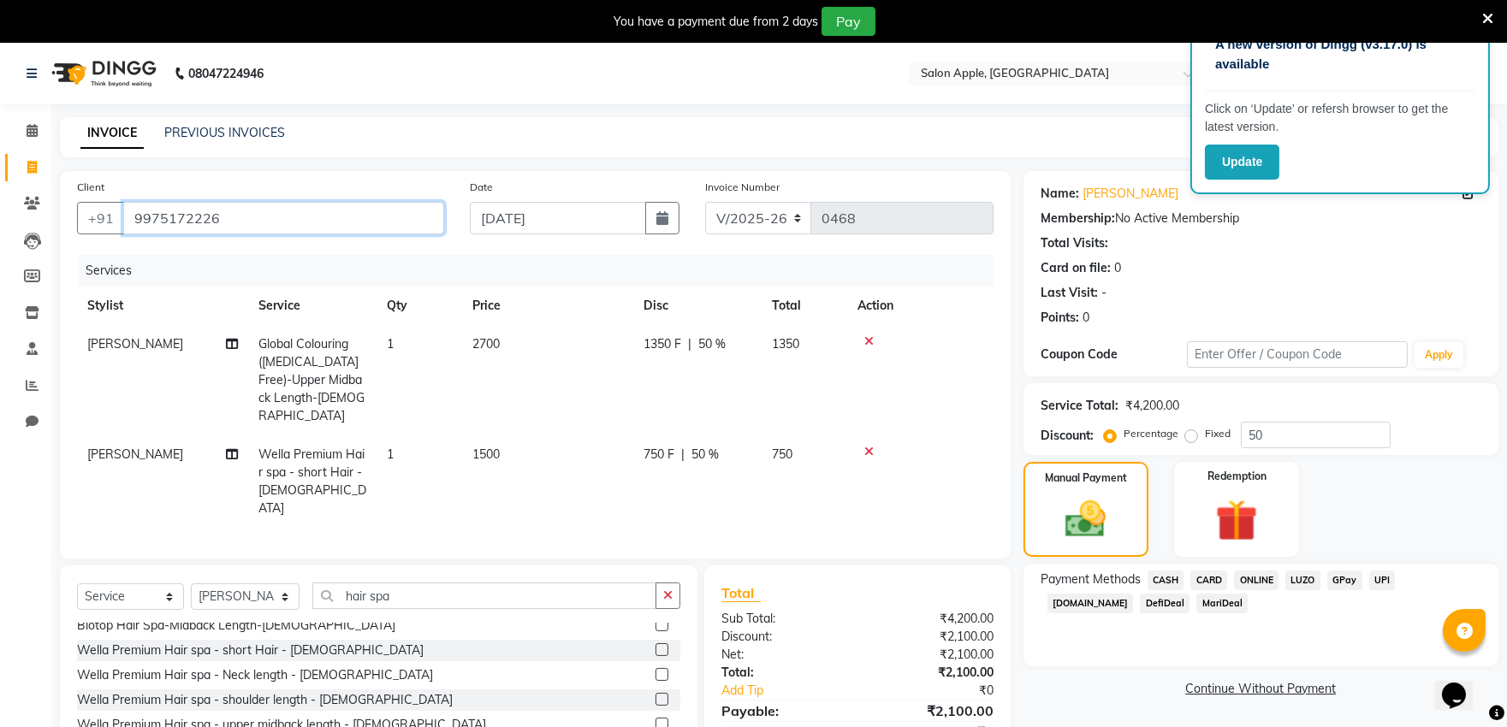
click at [317, 209] on input "9975172226" at bounding box center [283, 218] width 321 height 33
click at [390, 229] on input "9975172226" at bounding box center [283, 218] width 321 height 33
click at [392, 224] on input "9975172226" at bounding box center [283, 218] width 321 height 33
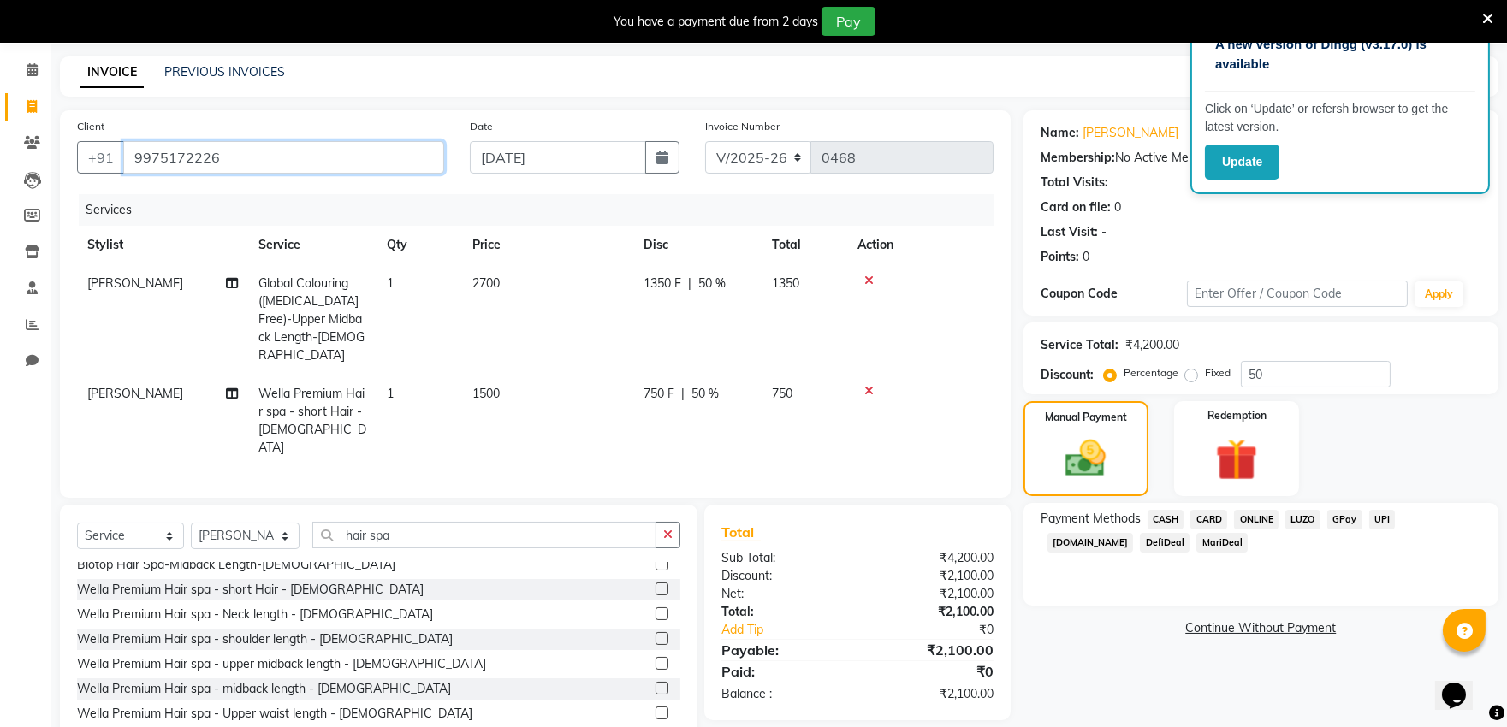
scroll to position [95, 0]
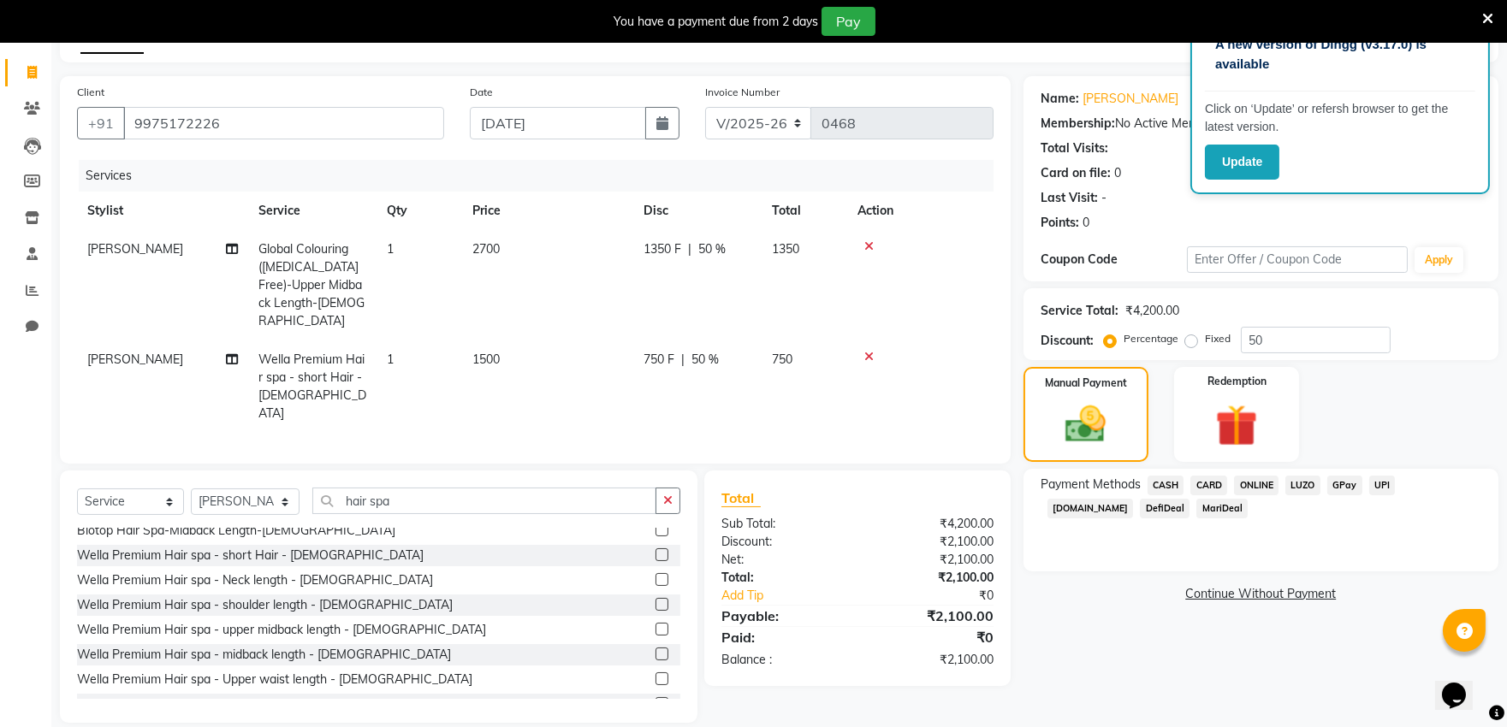
drag, startPoint x: 1264, startPoint y: 483, endPoint x: 1260, endPoint y: 500, distance: 16.6
click at [1263, 488] on span "ONLINE" at bounding box center [1256, 486] width 44 height 20
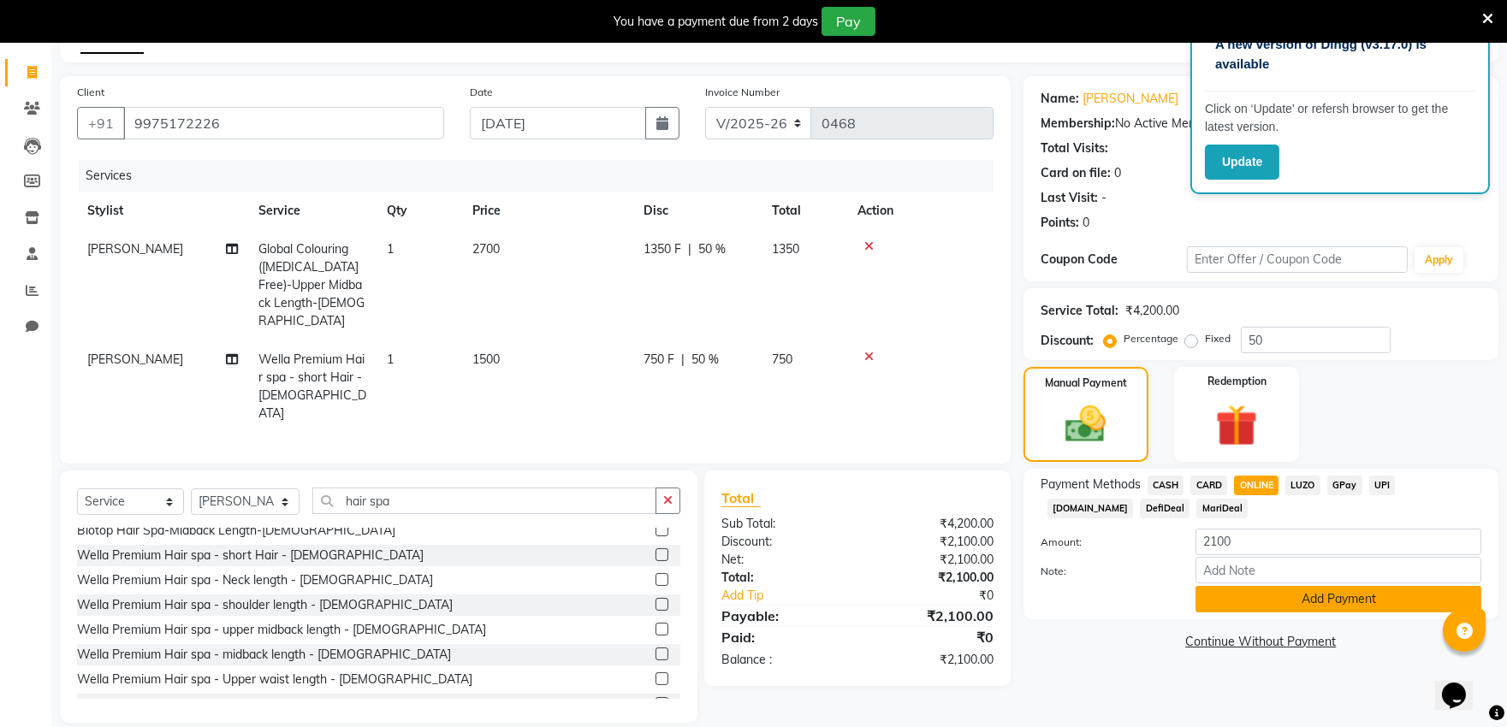
click at [1241, 606] on button "Add Payment" at bounding box center [1338, 599] width 286 height 27
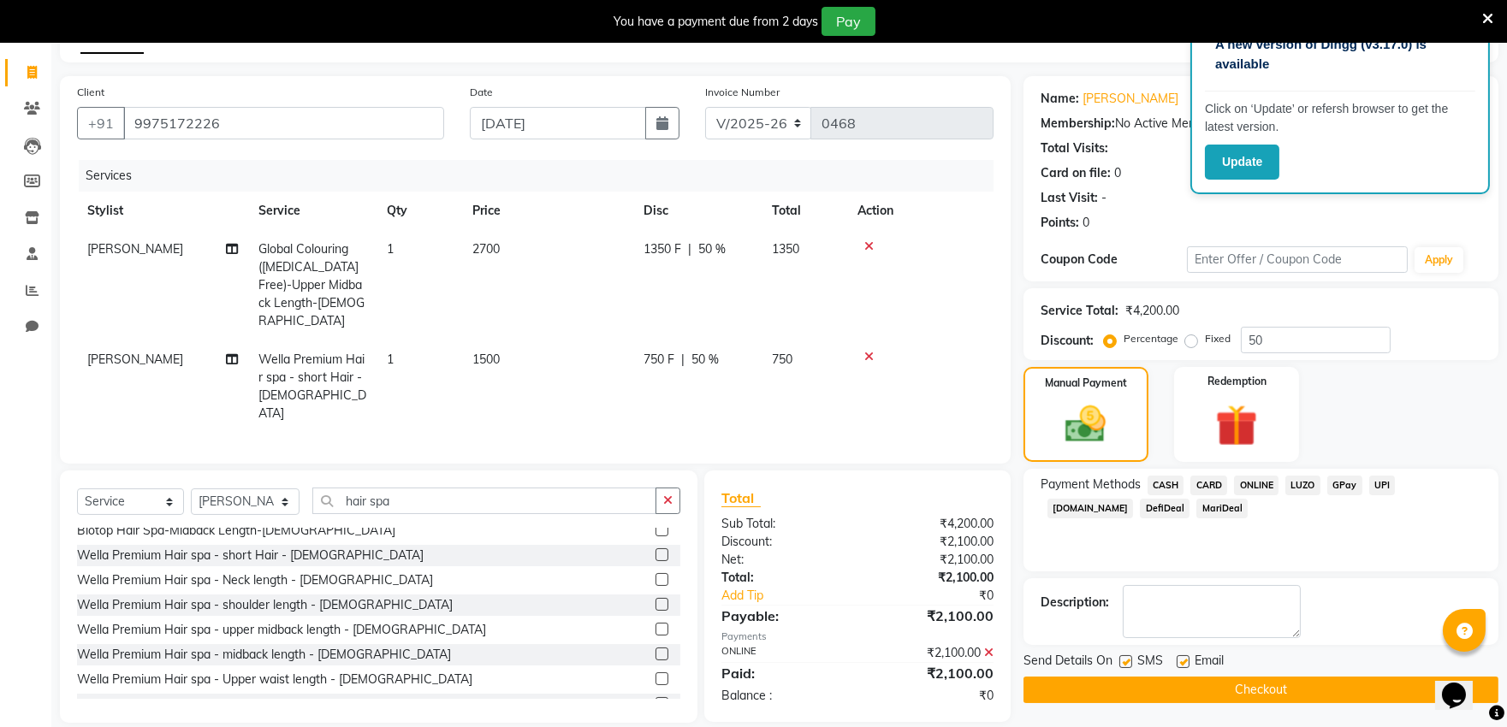
scroll to position [97, 0]
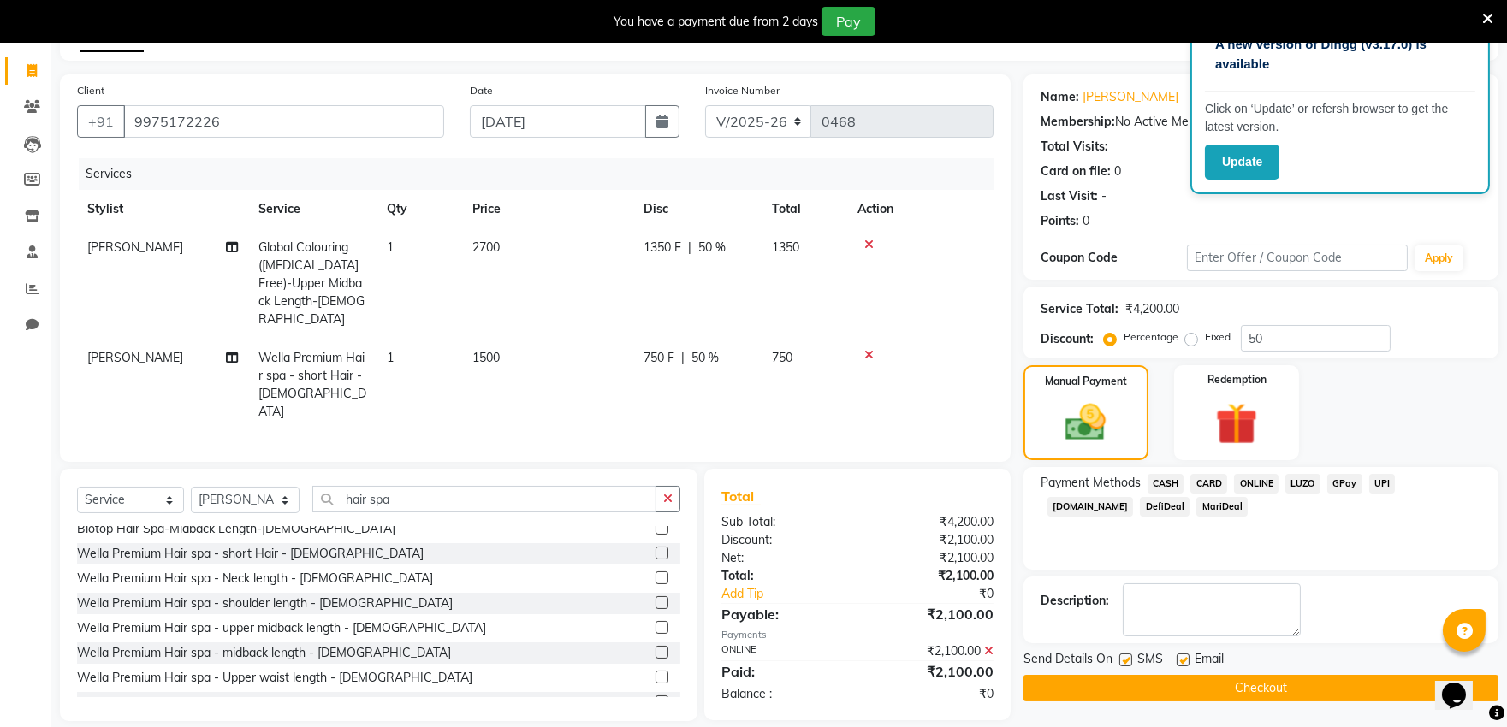
click at [1228, 695] on button "Checkout" at bounding box center [1260, 688] width 475 height 27
